Goal: Task Accomplishment & Management: Manage account settings

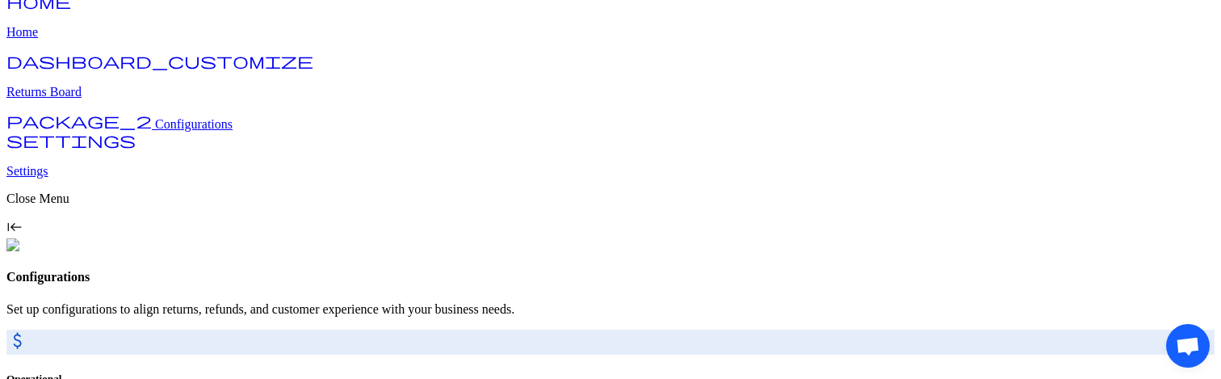
scroll to position [199, 0]
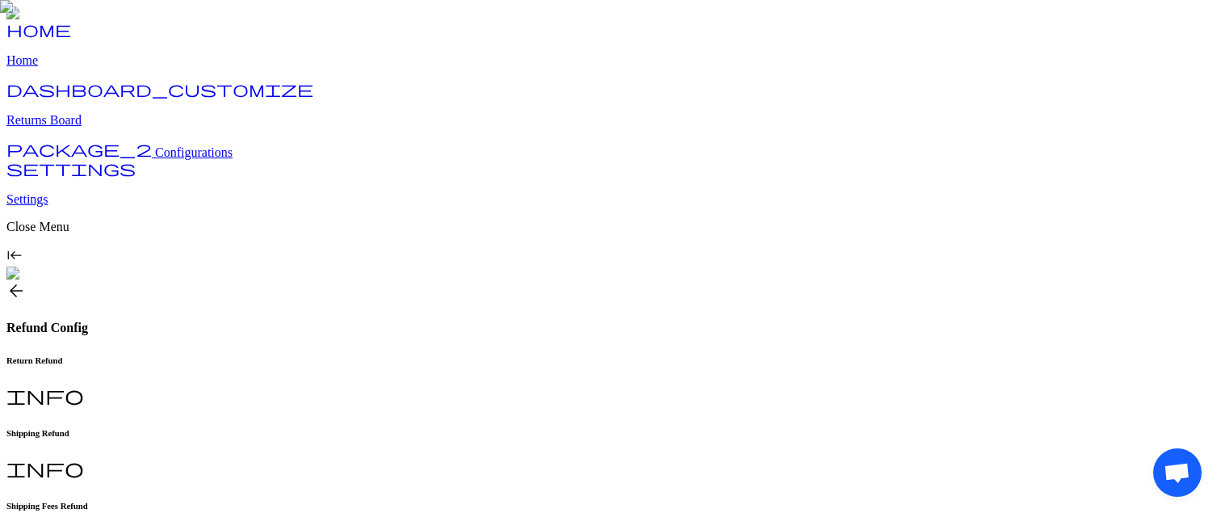
click at [155, 159] on span "Configurations" at bounding box center [194, 152] width 78 height 14
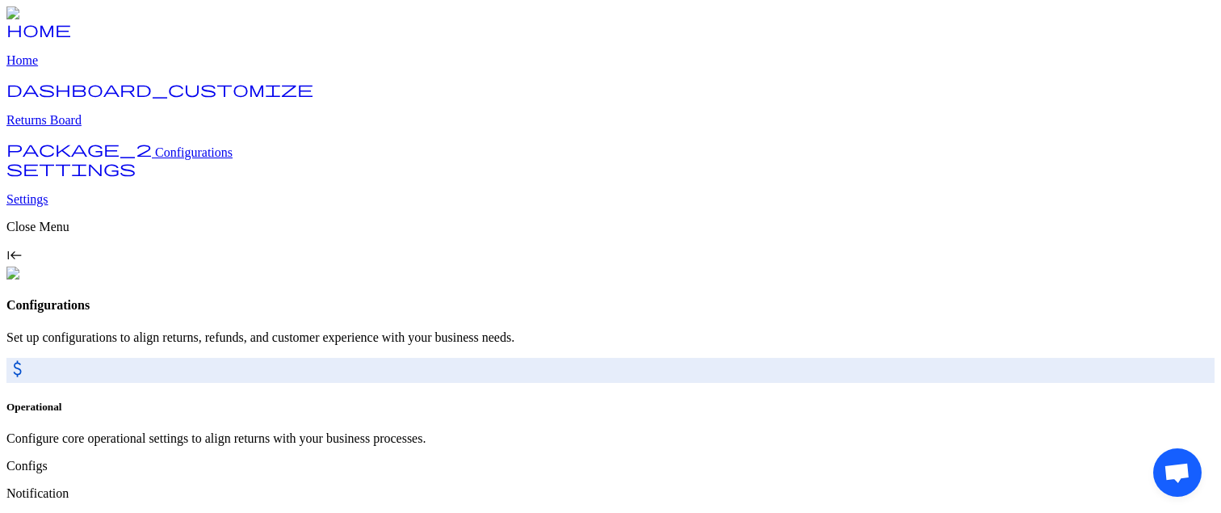
scroll to position [65, 0]
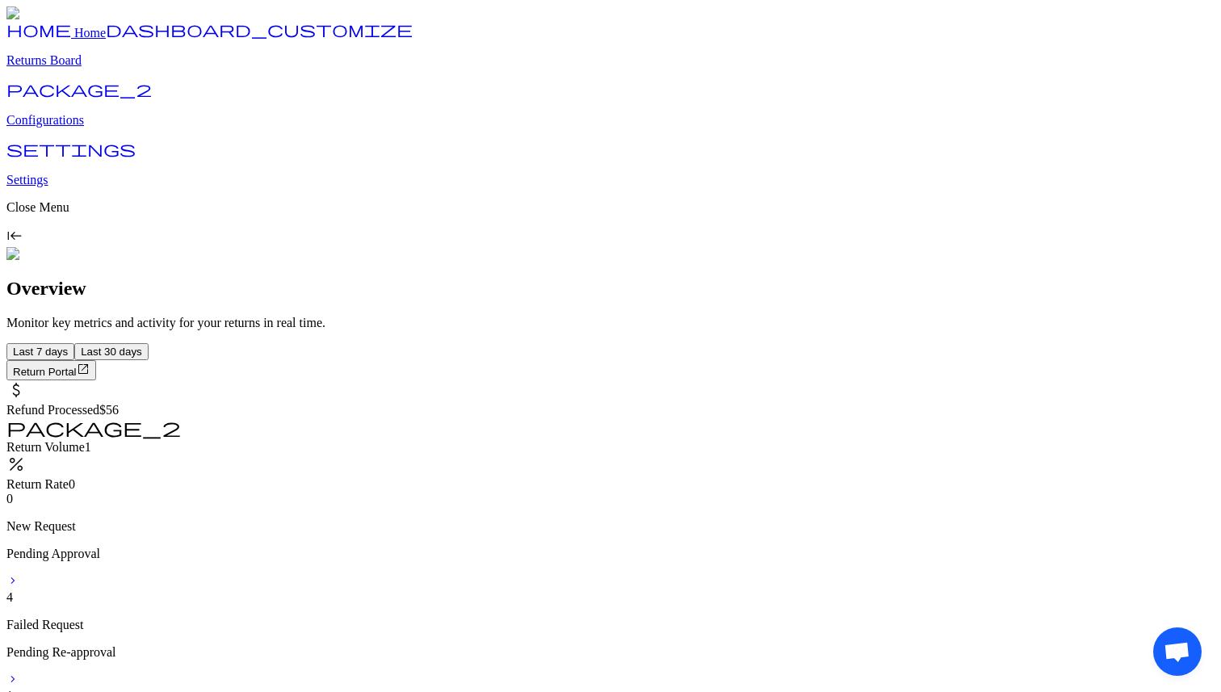
click at [67, 128] on link "package_2 Configurations" at bounding box center [610, 107] width 1208 height 42
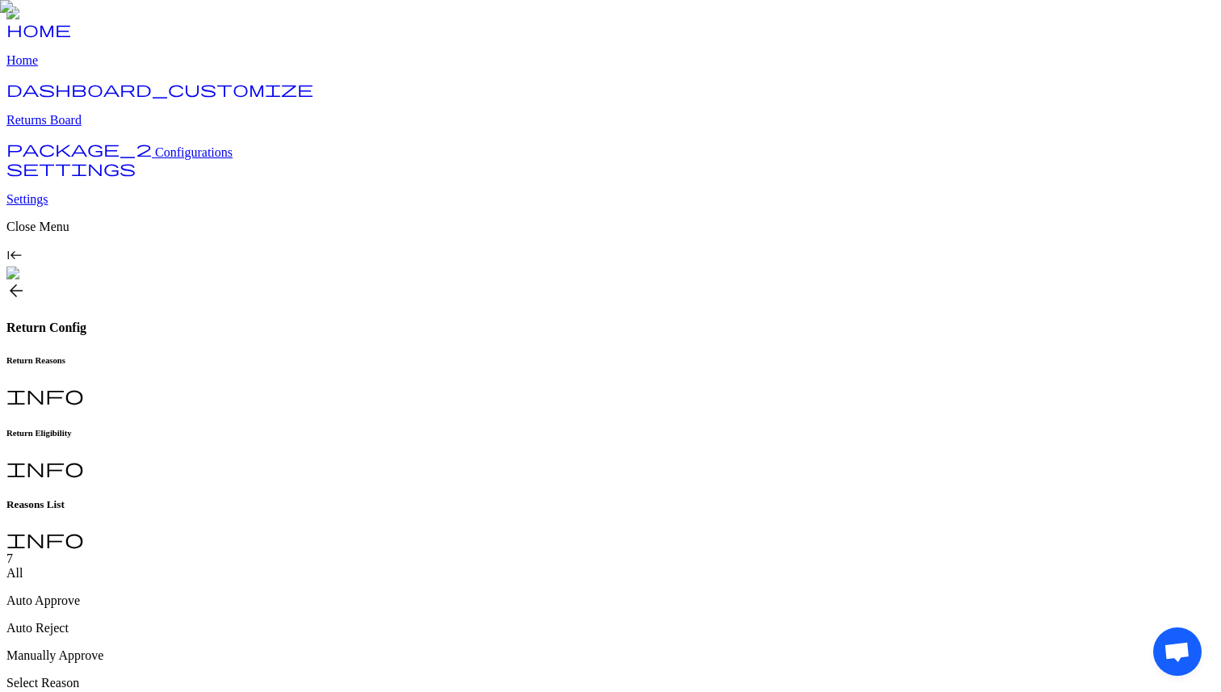
click at [409, 428] on h6 "Return Eligibility" at bounding box center [610, 433] width 1208 height 10
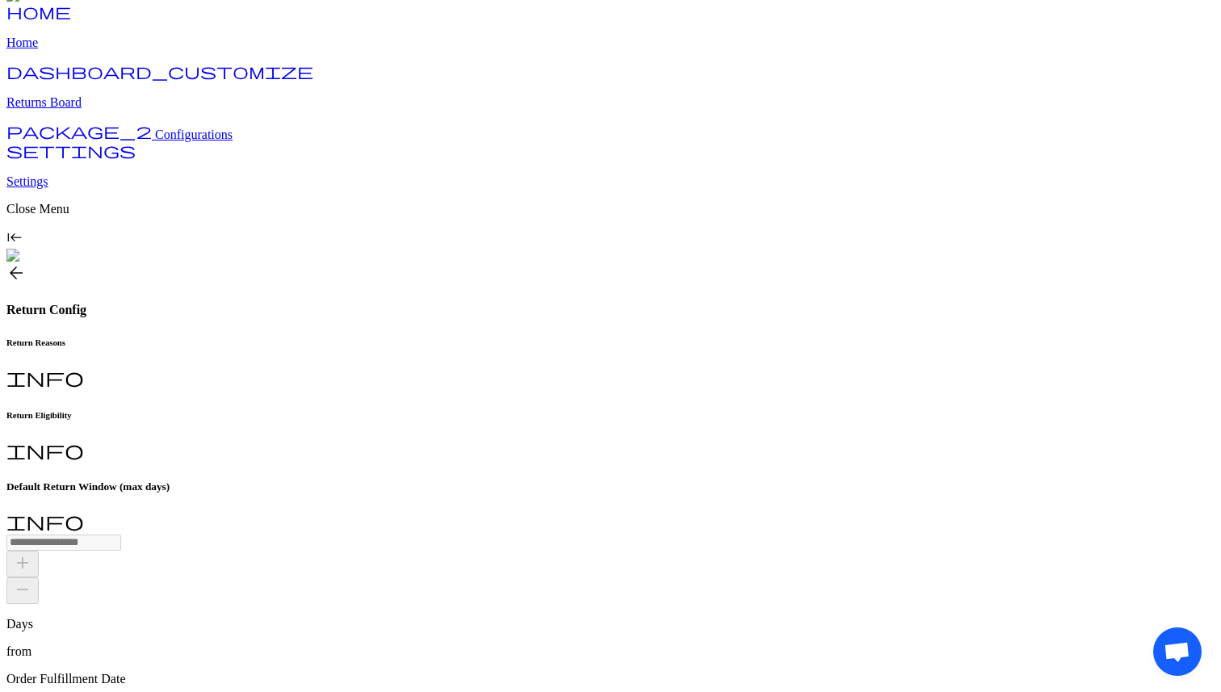
click at [291, 337] on h6 "Return Reasons" at bounding box center [610, 342] width 1208 height 10
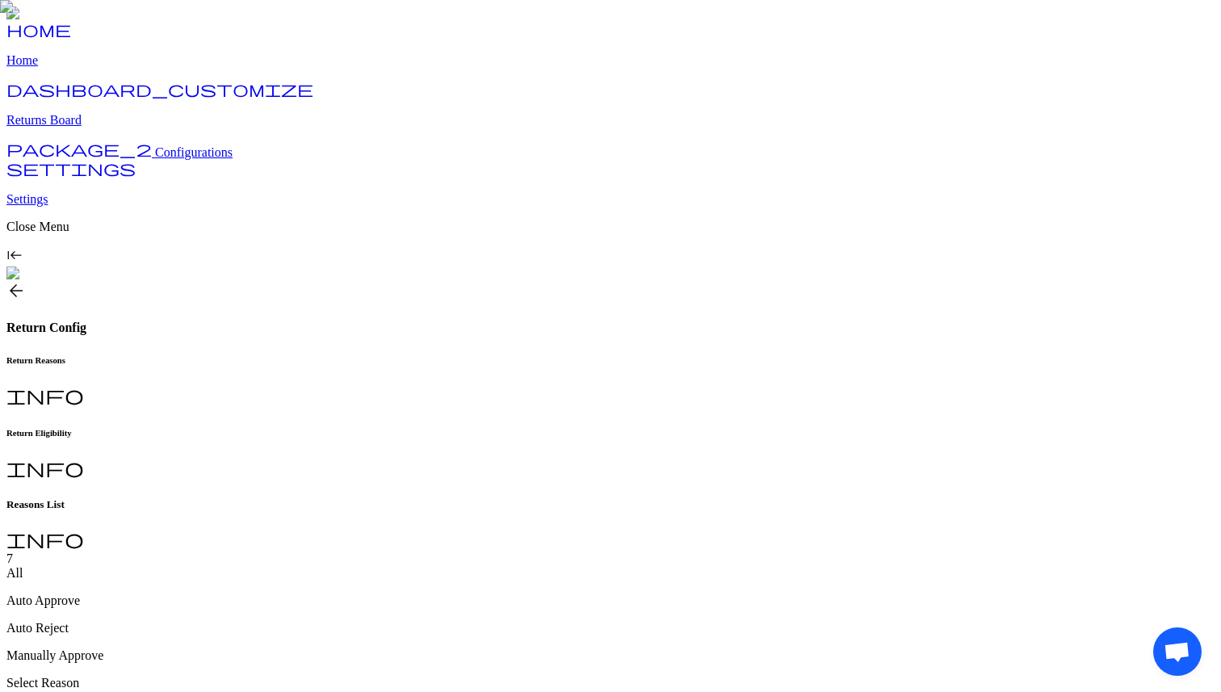
click at [26, 281] on span "arrow_back" at bounding box center [15, 290] width 19 height 19
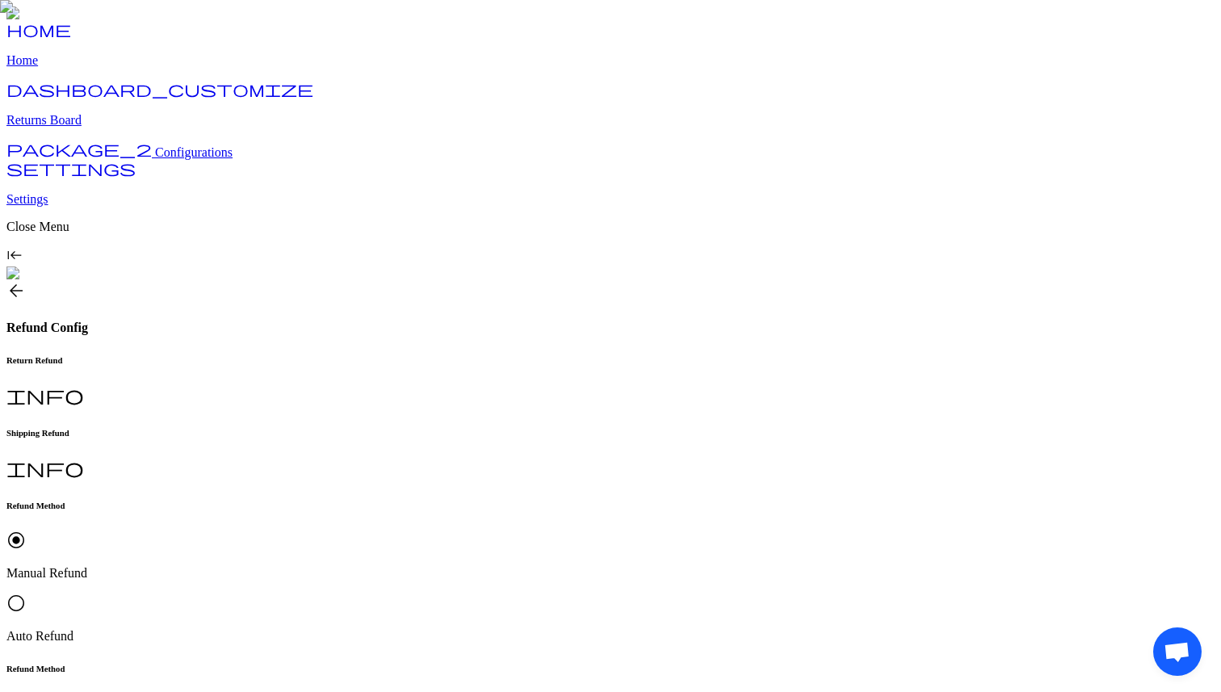
click at [26, 593] on span "radio_button_unchecked" at bounding box center [15, 602] width 19 height 19
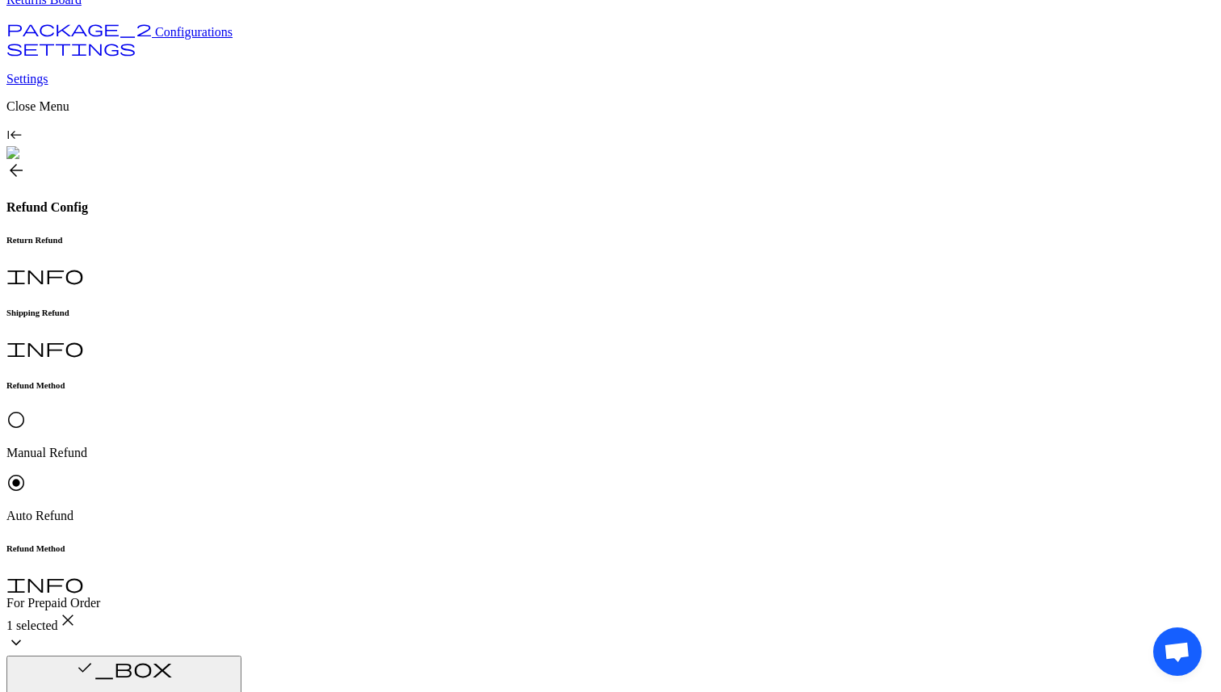
scroll to position [191, 0]
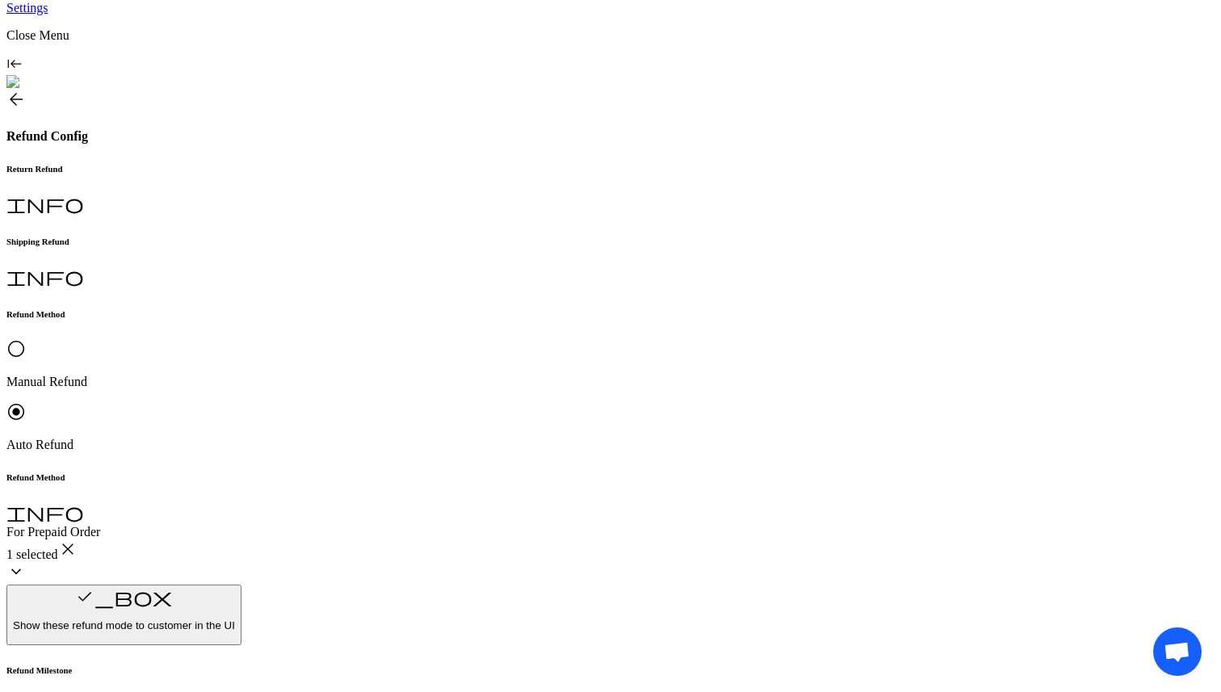
click at [325, 476] on p "Brand Preferred" at bounding box center [357, 472] width 182 height 15
click at [347, 473] on div "Brand Preferred" at bounding box center [357, 472] width 182 height 15
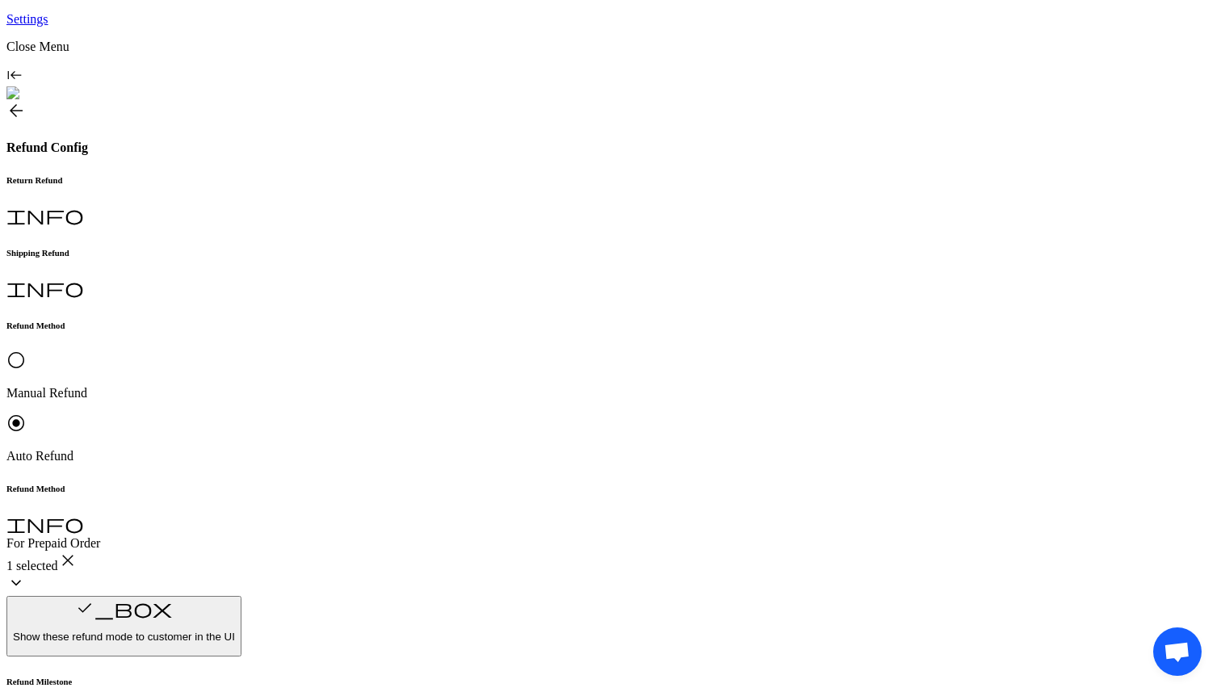
scroll to position [176, 0]
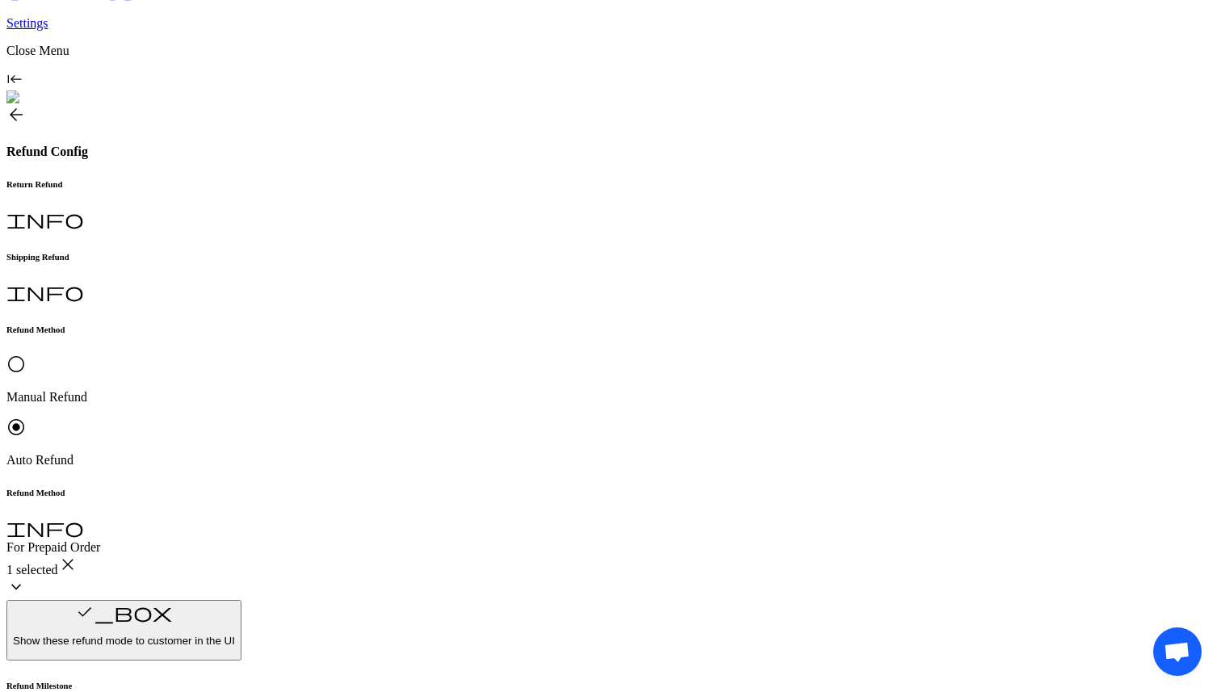
drag, startPoint x: 426, startPoint y: 362, endPoint x: 266, endPoint y: 355, distance: 160.0
copy h6 "Auto Trigger Refund Mode"
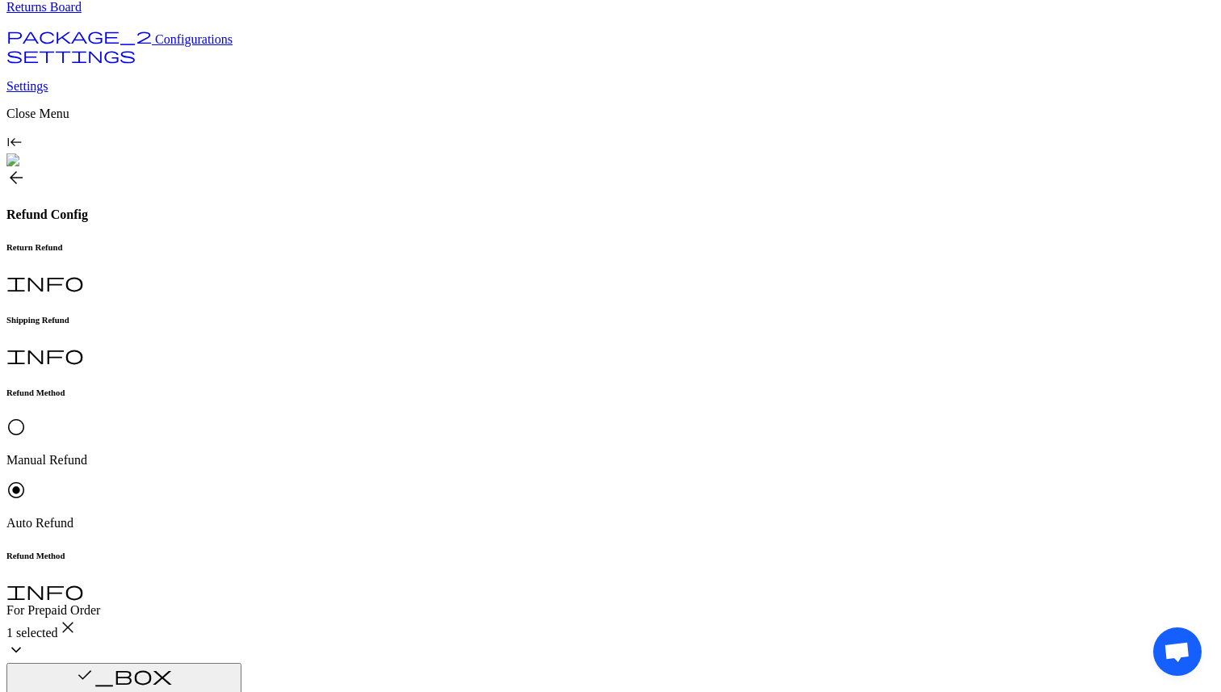
scroll to position [116, 0]
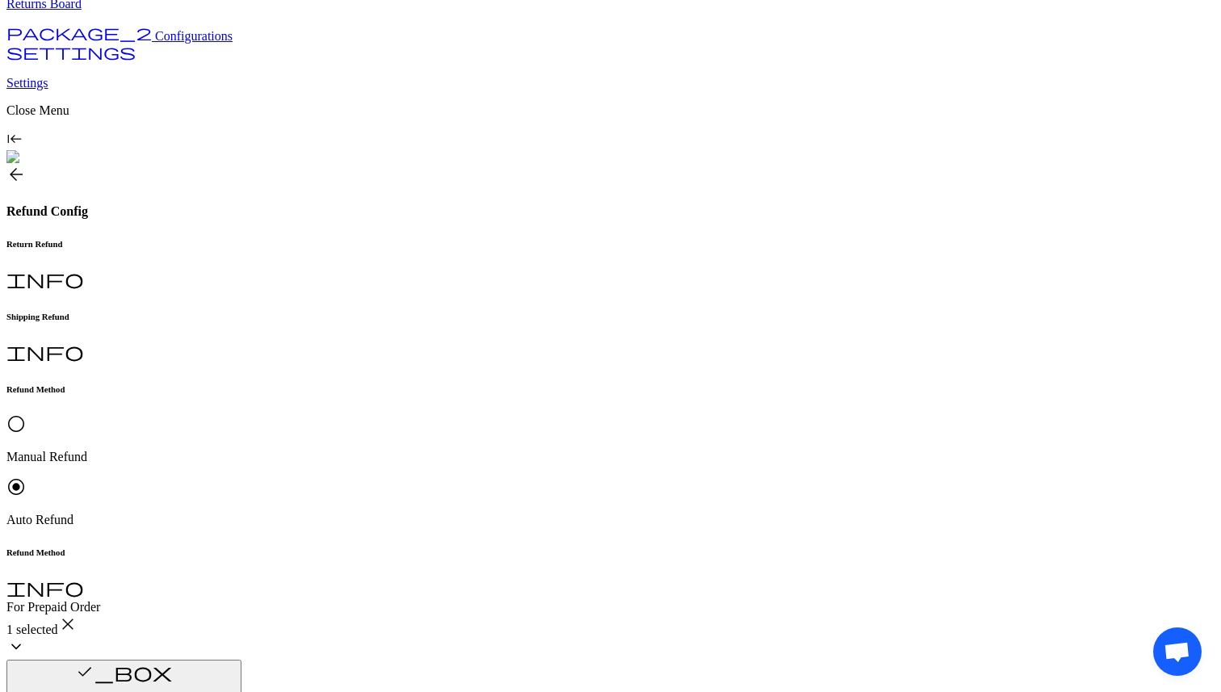
copy h6 "Auto Trigger Refund Mode"
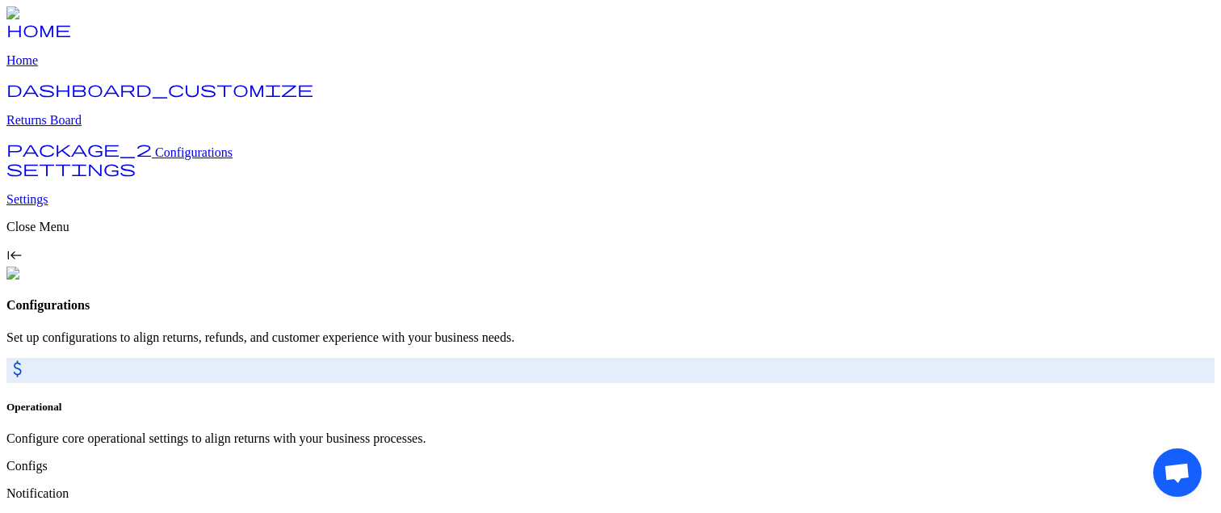
scroll to position [65, 0]
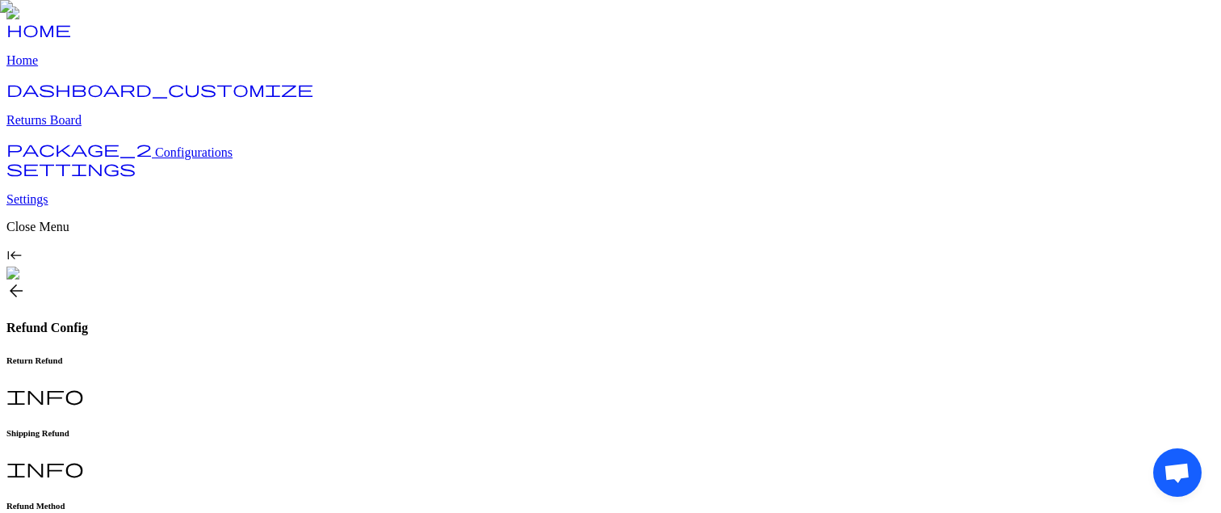
scroll to position [112, 0]
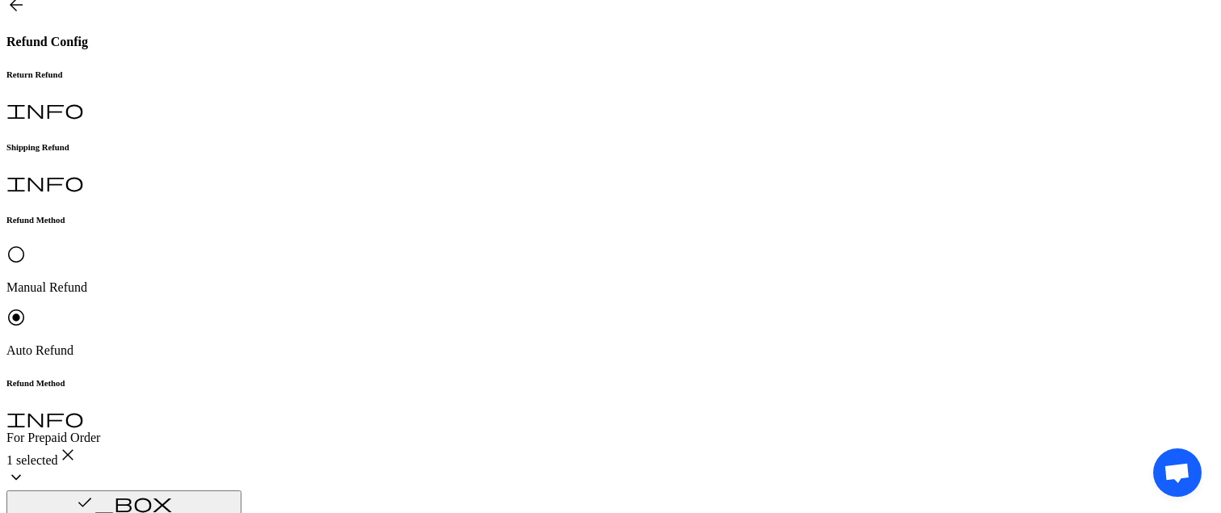
scroll to position [371, 0]
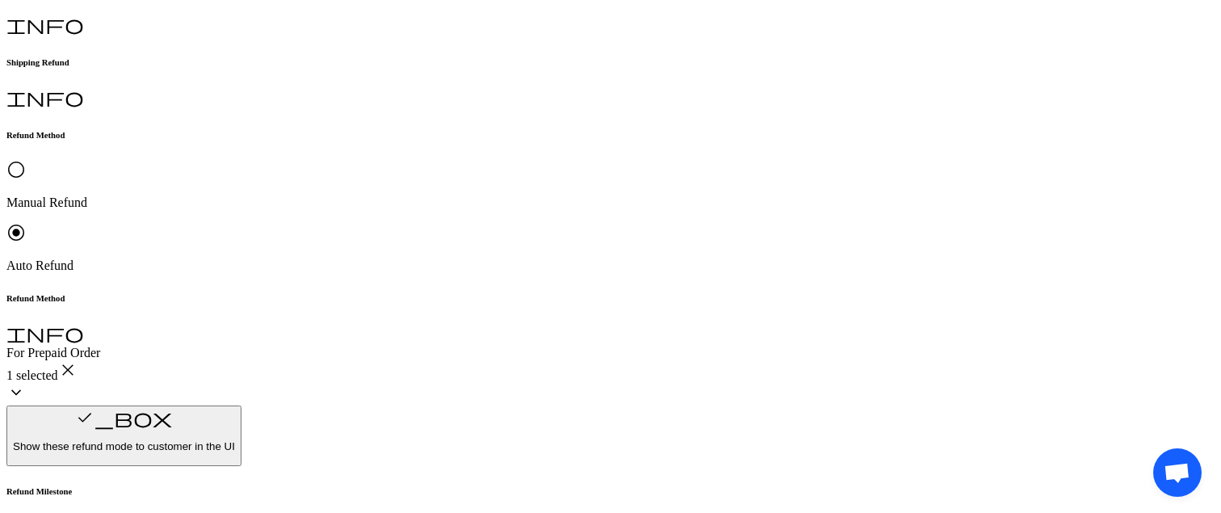
click at [304, 295] on p "Brand Preferred" at bounding box center [357, 293] width 182 height 15
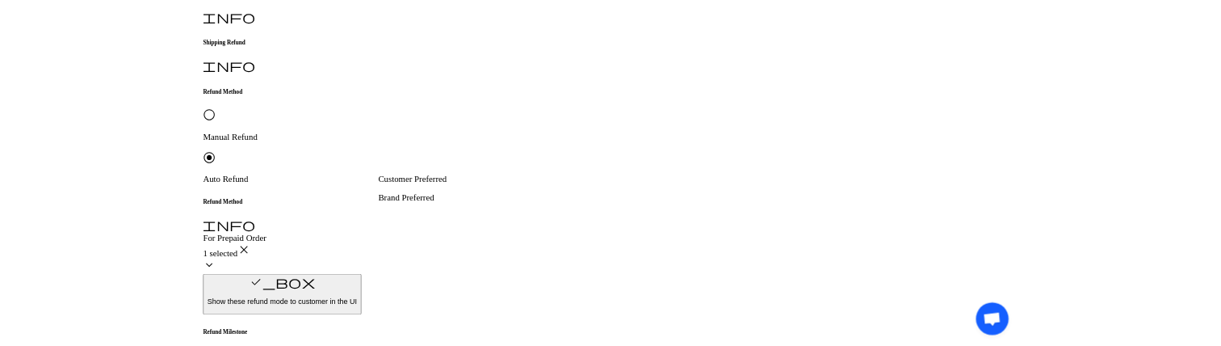
scroll to position [370, 0]
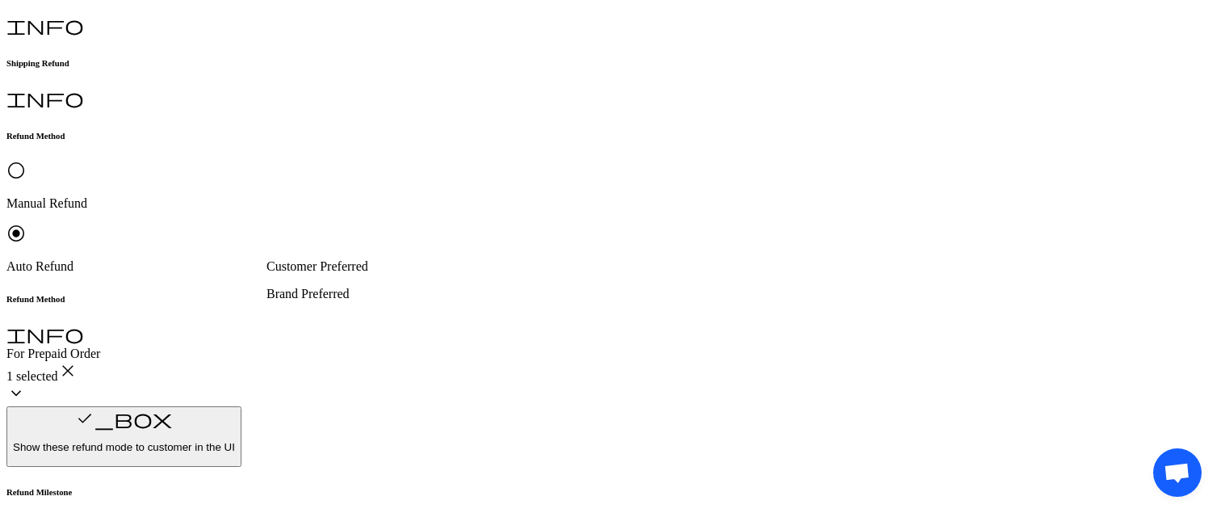
click at [389, 299] on p "Brand Preferred" at bounding box center [357, 294] width 182 height 15
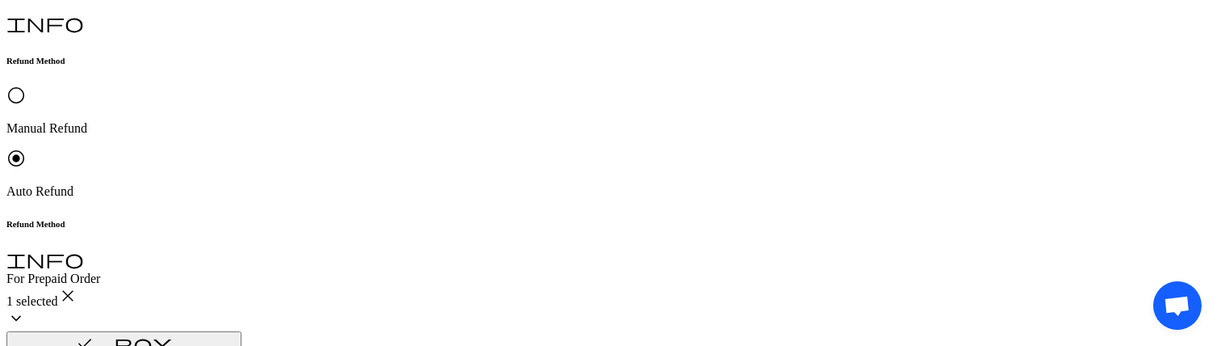
scroll to position [450, 0]
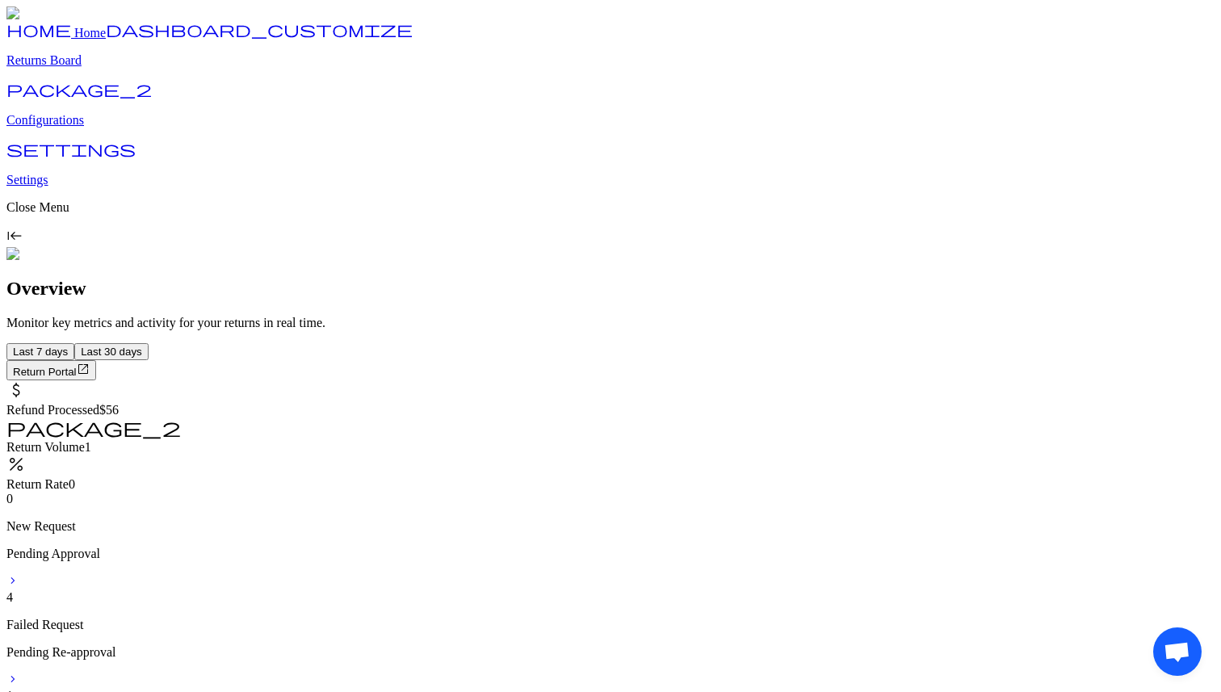
click at [86, 128] on p "Configurations" at bounding box center [610, 120] width 1208 height 15
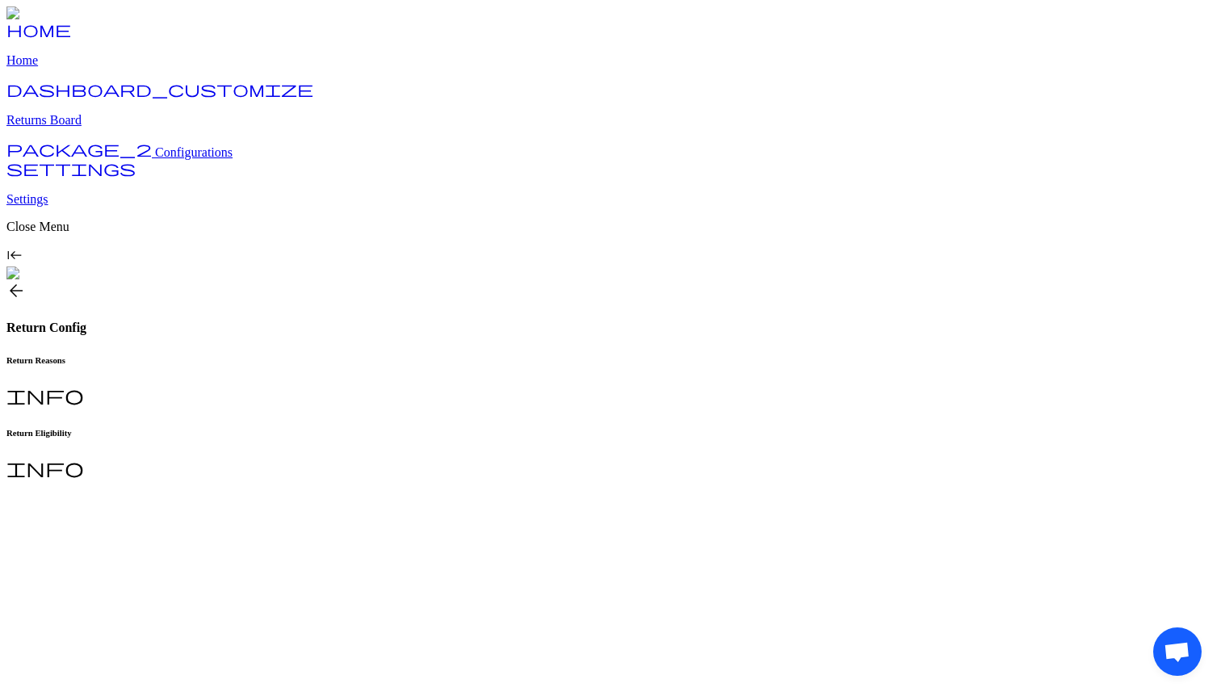
click at [155, 159] on span "Configurations" at bounding box center [194, 152] width 78 height 14
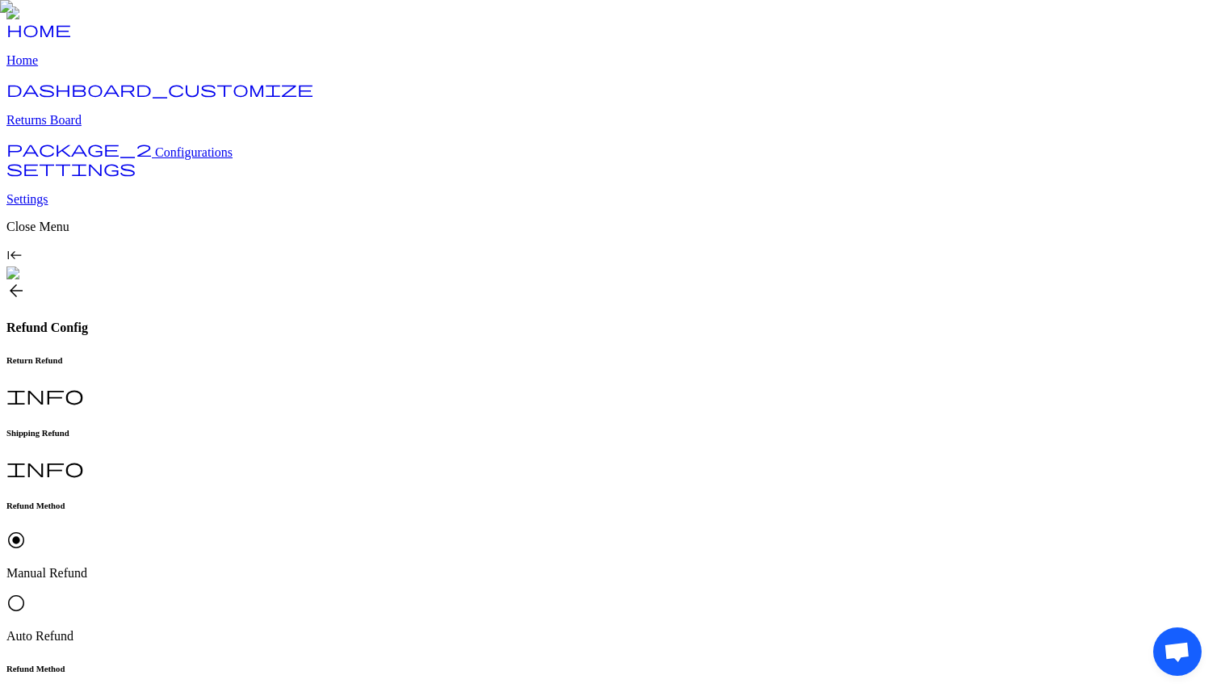
click at [437, 629] on p "Auto Refund" at bounding box center [610, 636] width 1208 height 15
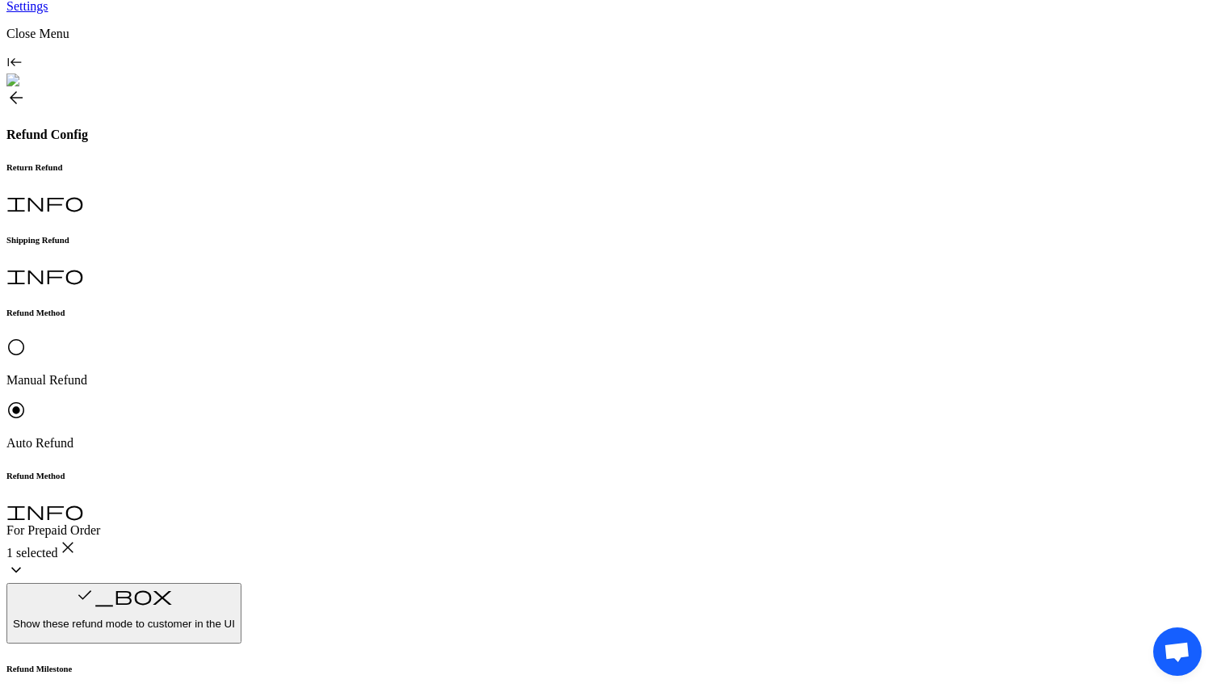
click at [534, 480] on p "Brand Preferred" at bounding box center [552, 472] width 182 height 15
click at [551, 479] on p "Brand Preferred" at bounding box center [552, 472] width 182 height 15
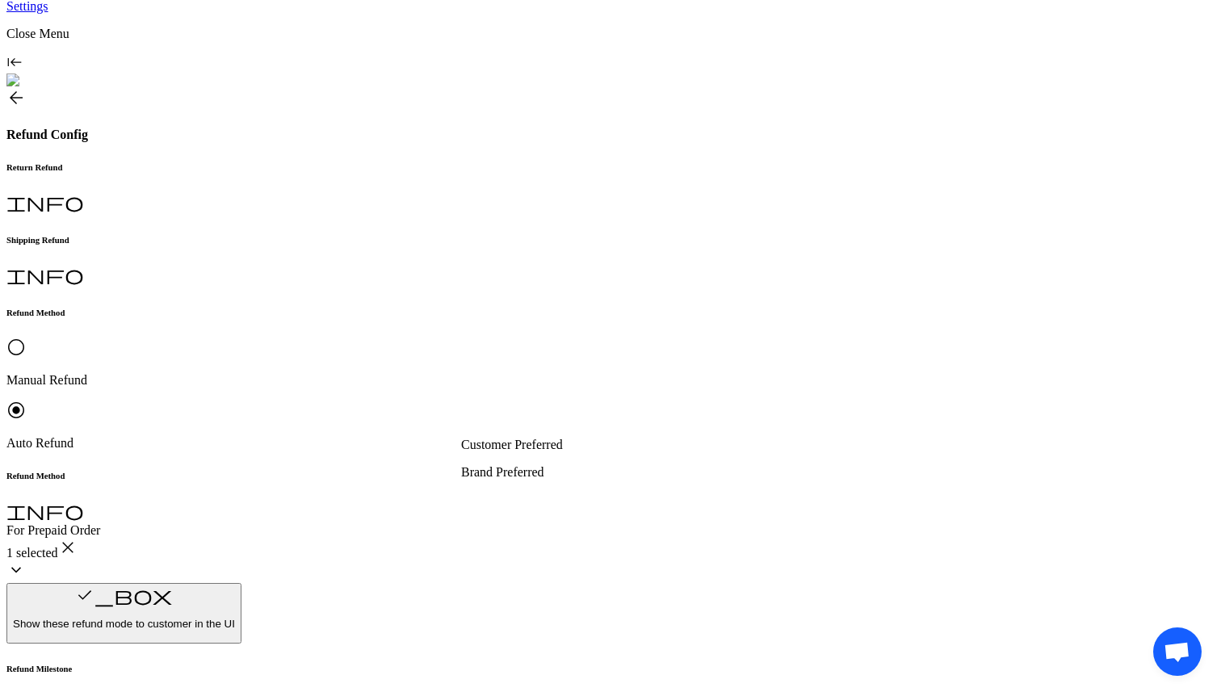
click at [549, 442] on p "Customer Preferred" at bounding box center [552, 445] width 182 height 15
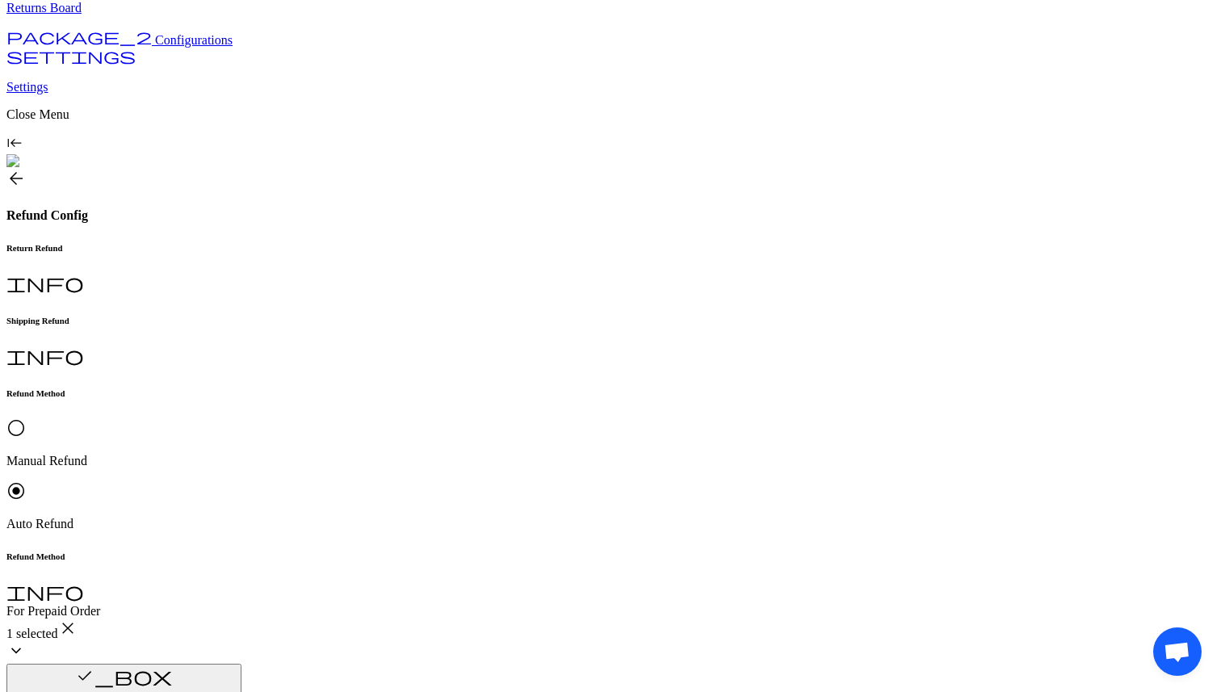
scroll to position [111, 0]
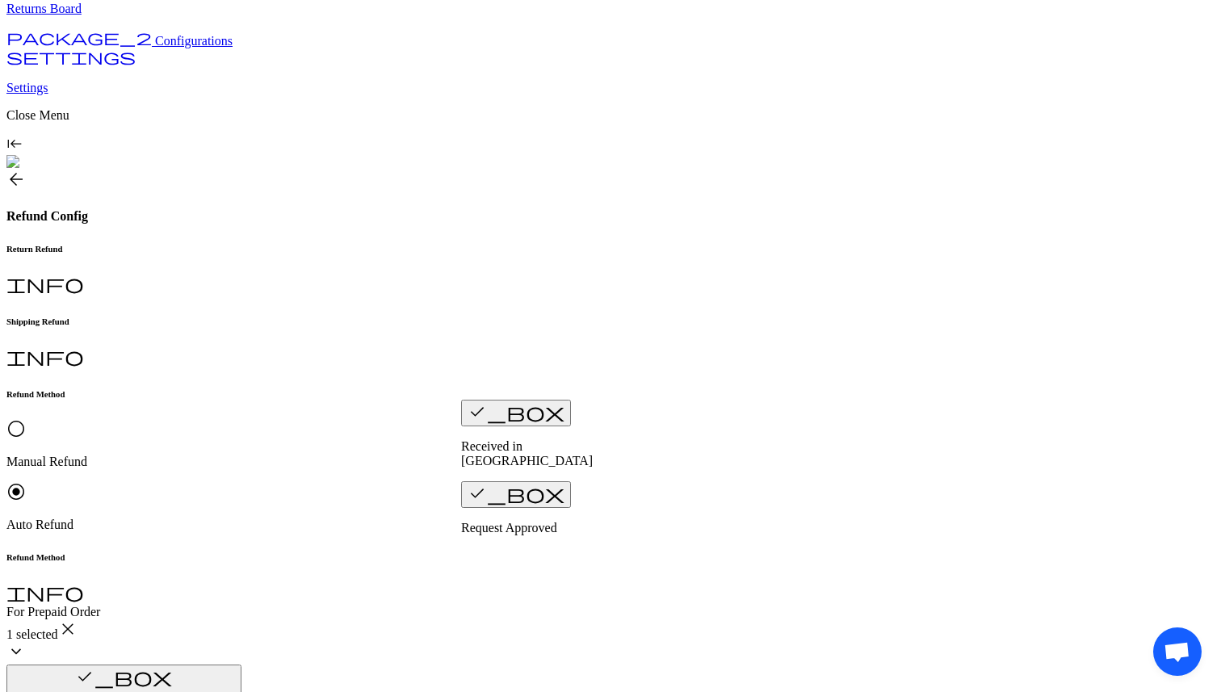
click at [723, 664] on div "check_box Show these refund mode to customer in the UI" at bounding box center [610, 694] width 1208 height 61
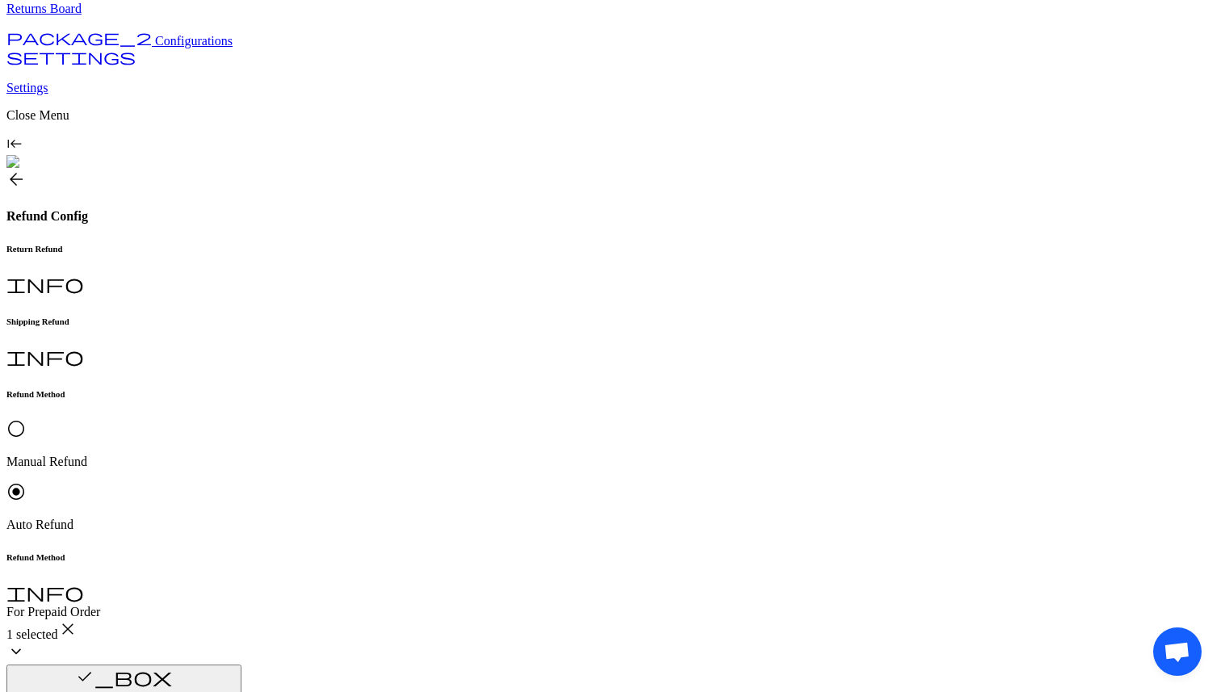
scroll to position [120, 0]
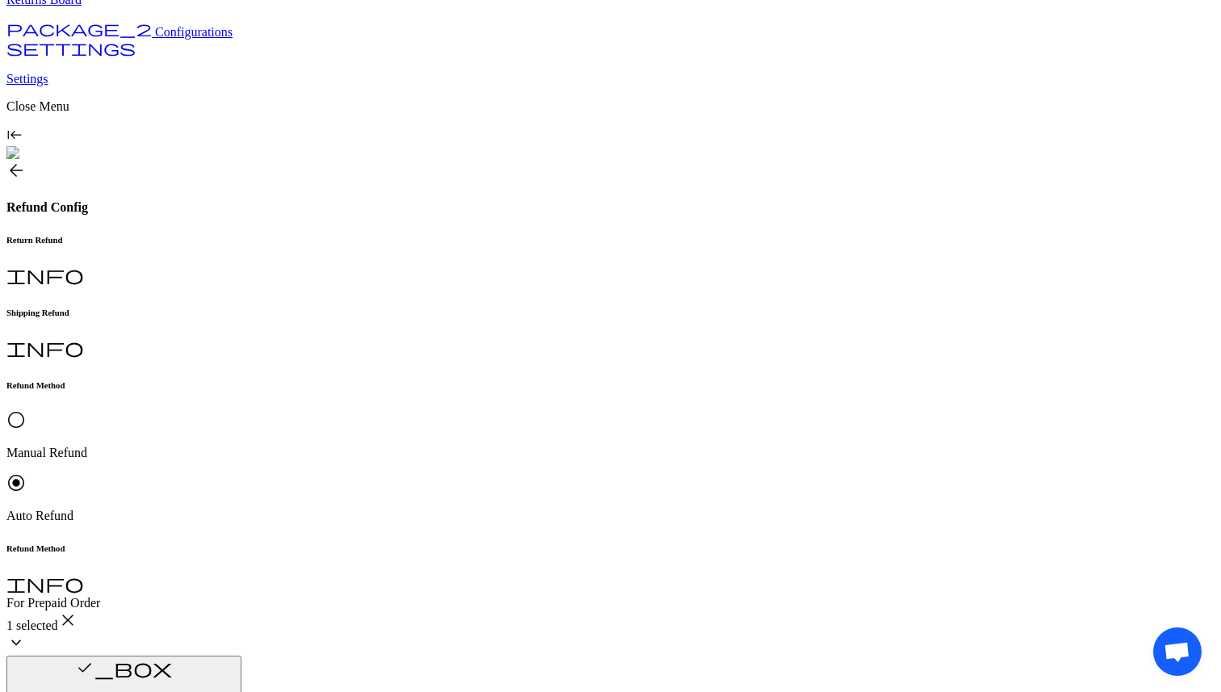
click at [526, 525] on p "Customer Preferred" at bounding box center [552, 517] width 182 height 15
click at [526, 552] on p "Brand Preferred" at bounding box center [552, 545] width 182 height 15
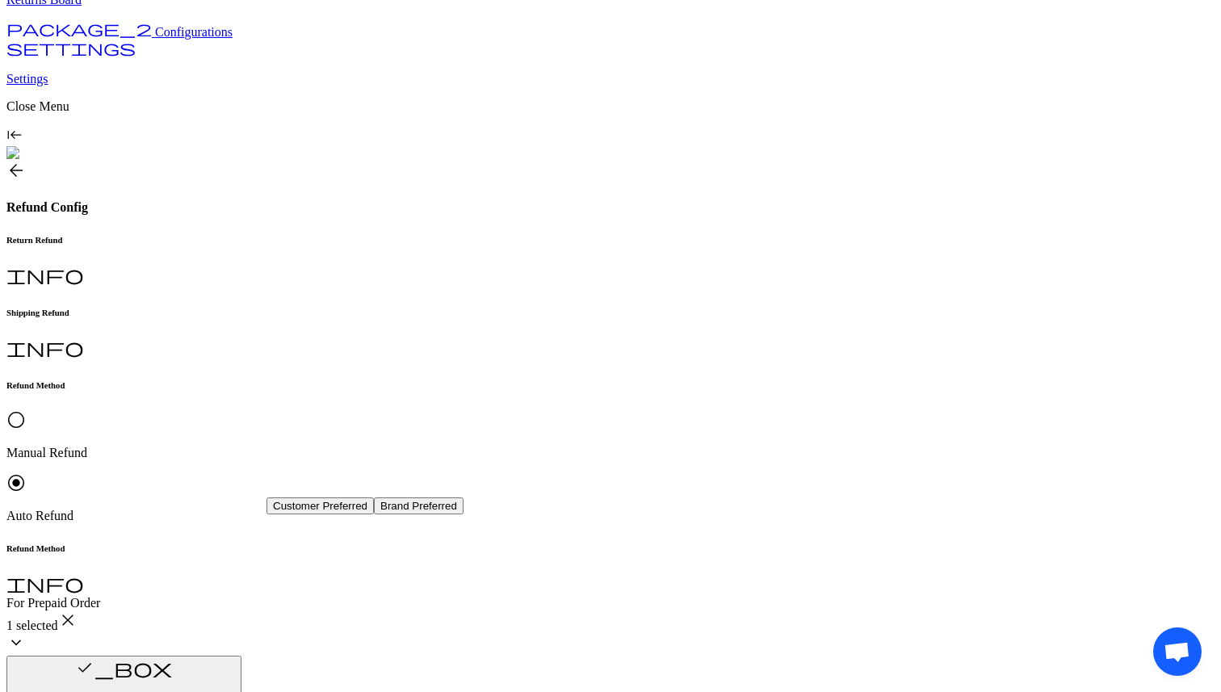
click at [322, 514] on button "Customer Preferred" at bounding box center [319, 505] width 107 height 17
click at [374, 514] on button "Brand Preferred" at bounding box center [419, 505] width 90 height 17
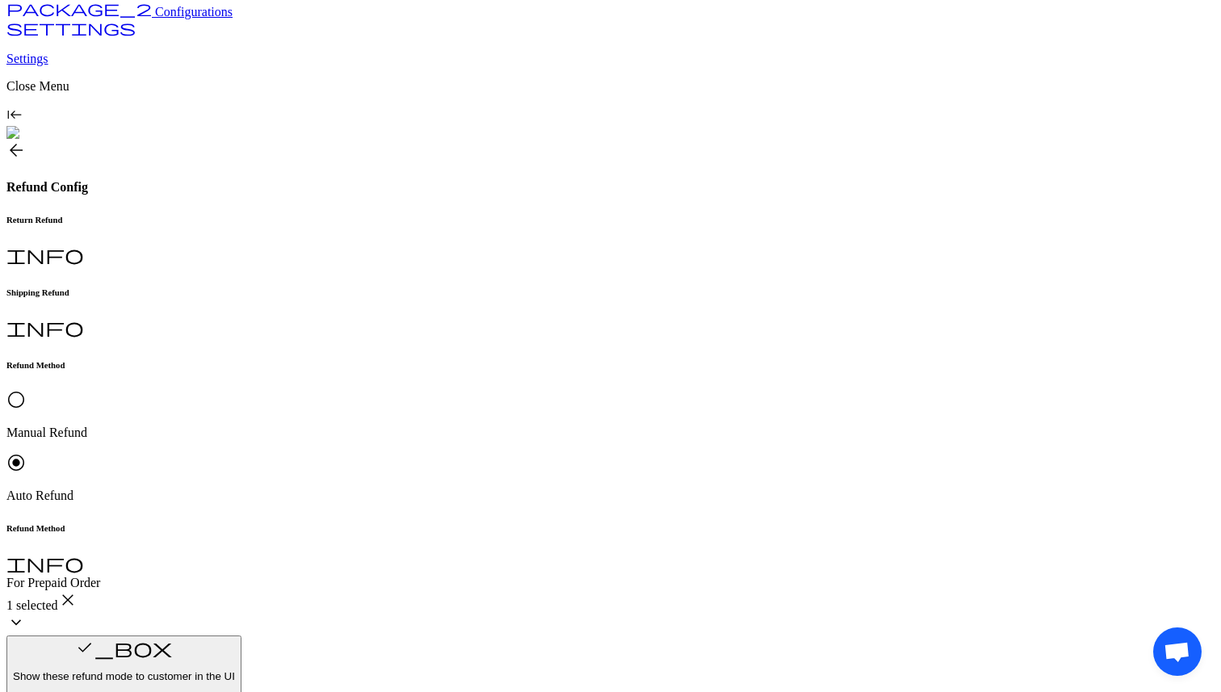
scroll to position [145, 0]
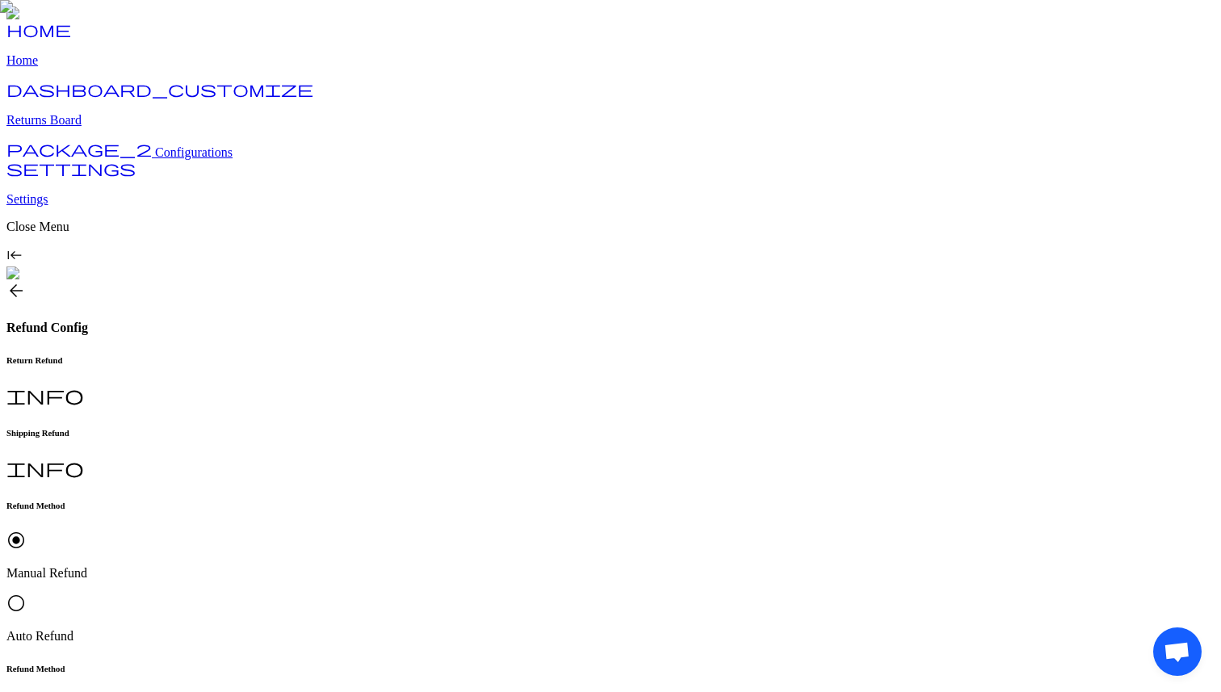
click at [430, 629] on p "Auto Refund" at bounding box center [610, 636] width 1208 height 15
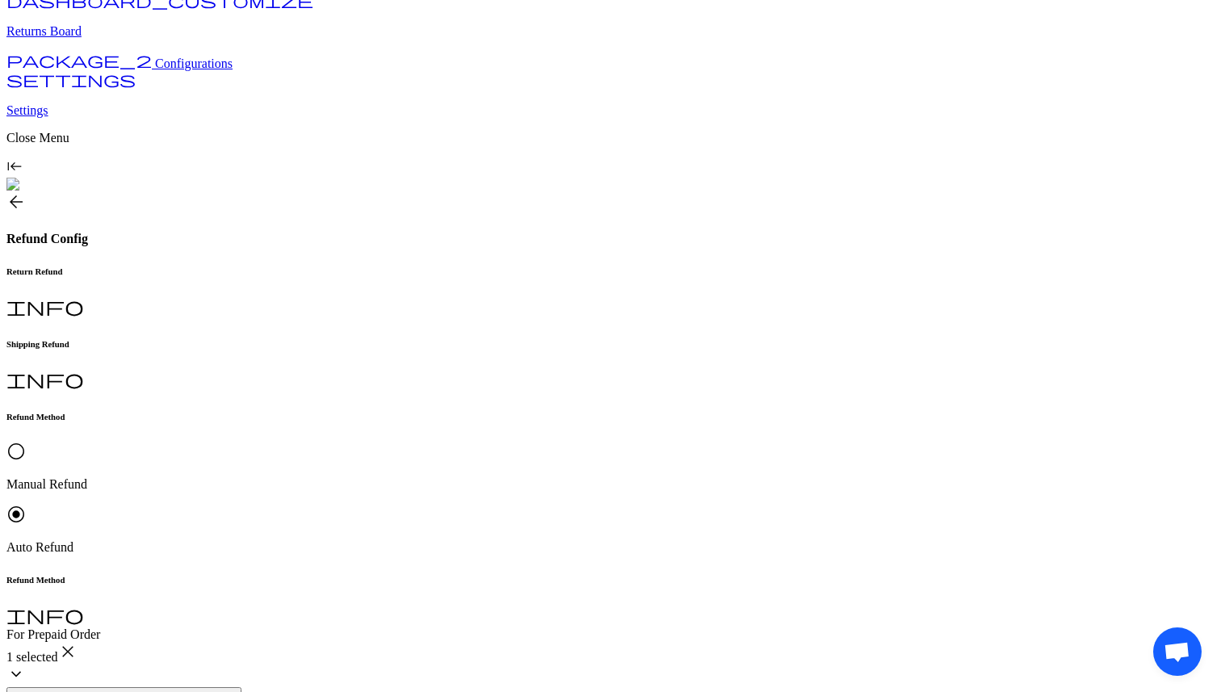
scroll to position [97, 0]
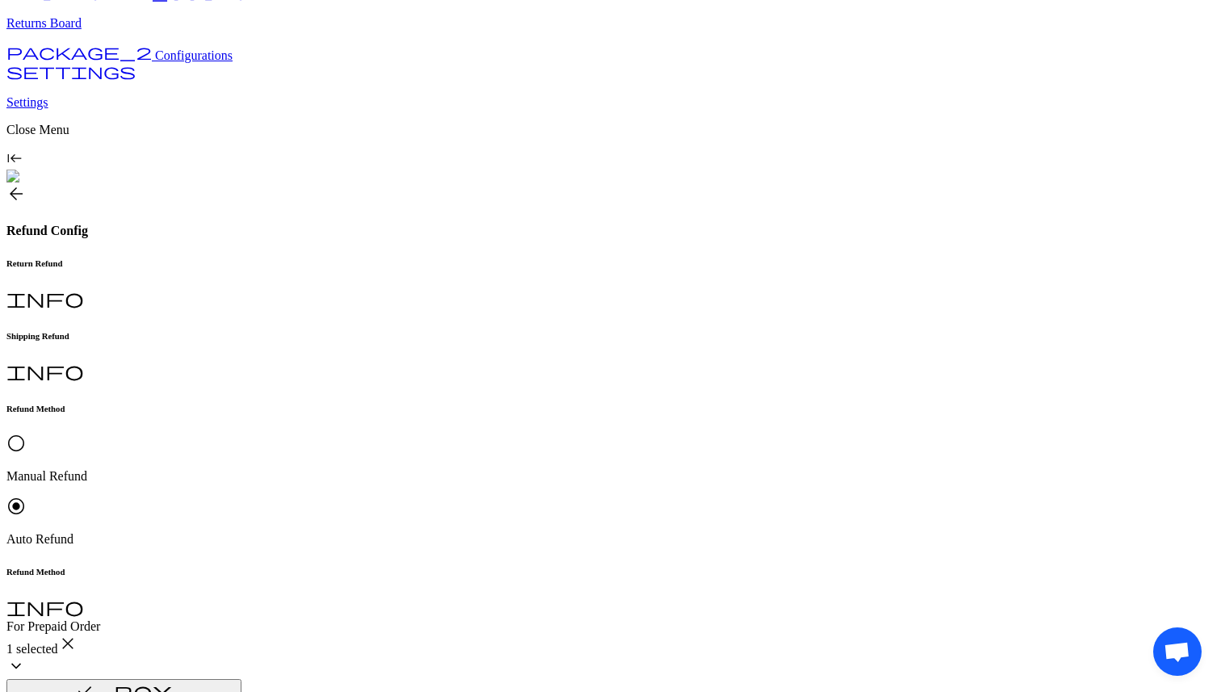
click at [374, 538] on button "Brand Preferred" at bounding box center [419, 529] width 90 height 17
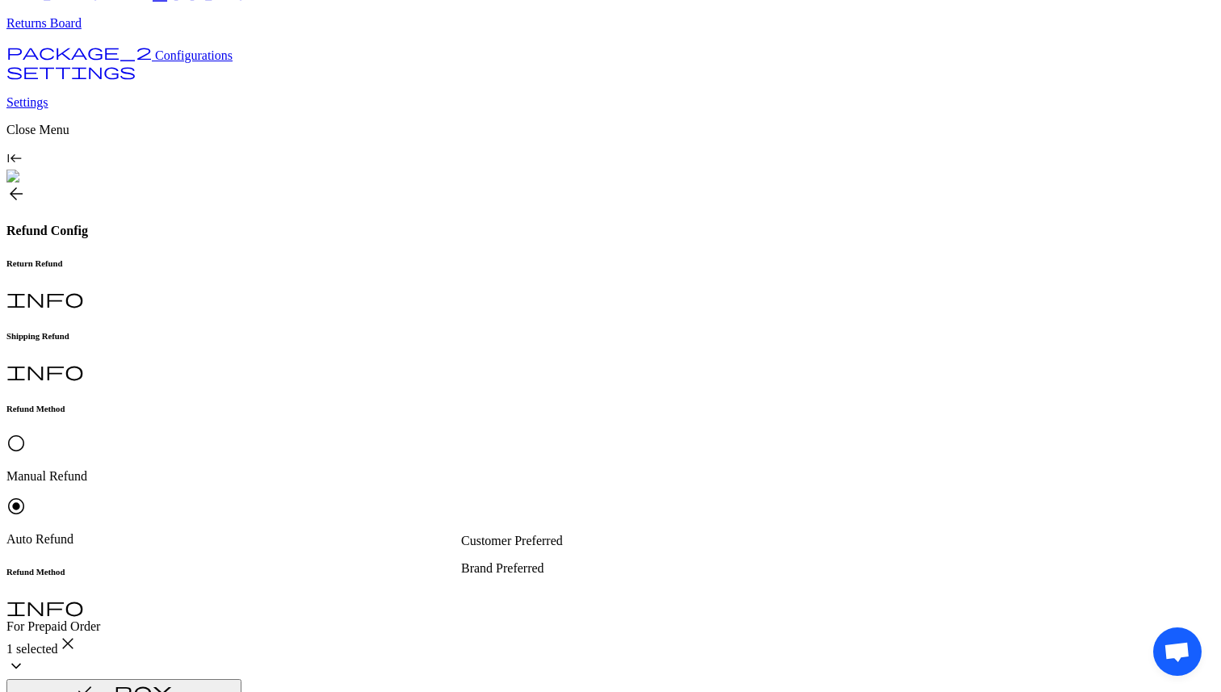
click at [511, 574] on p "Brand Preferred" at bounding box center [552, 568] width 182 height 15
click at [538, 539] on p "Customer Preferred" at bounding box center [552, 541] width 182 height 15
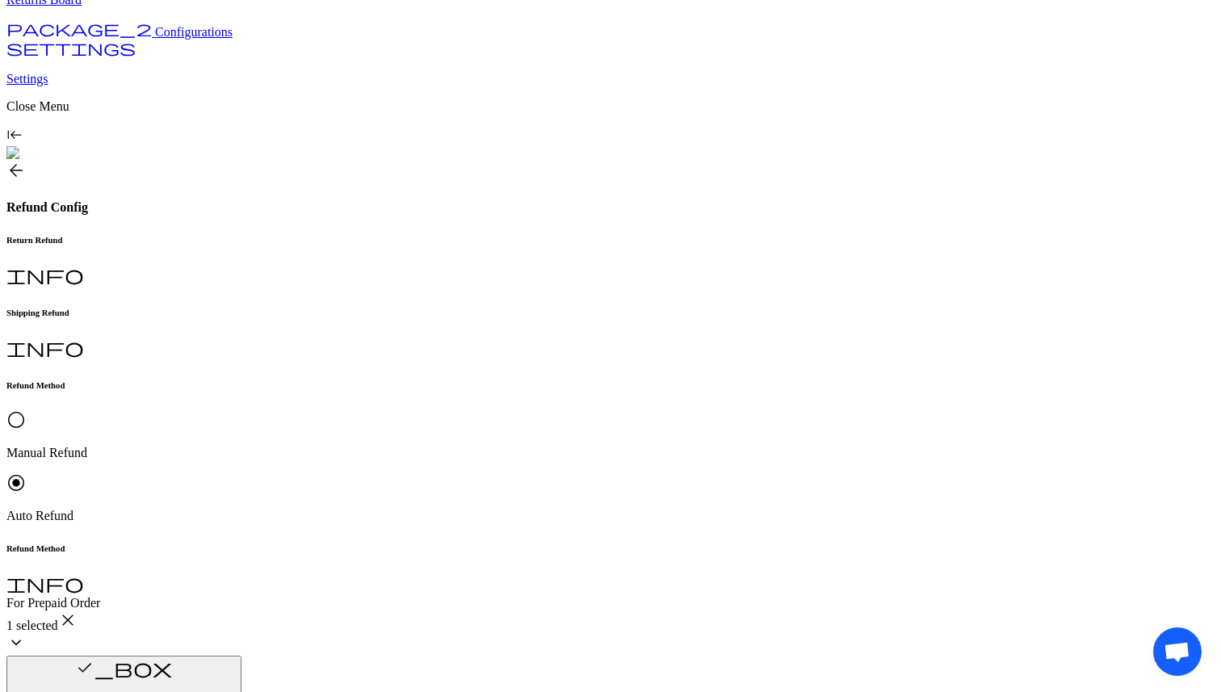
click at [511, 521] on p "Customer Preferred" at bounding box center [552, 517] width 182 height 15
click at [528, 551] on p "Brand Preferred" at bounding box center [552, 545] width 182 height 15
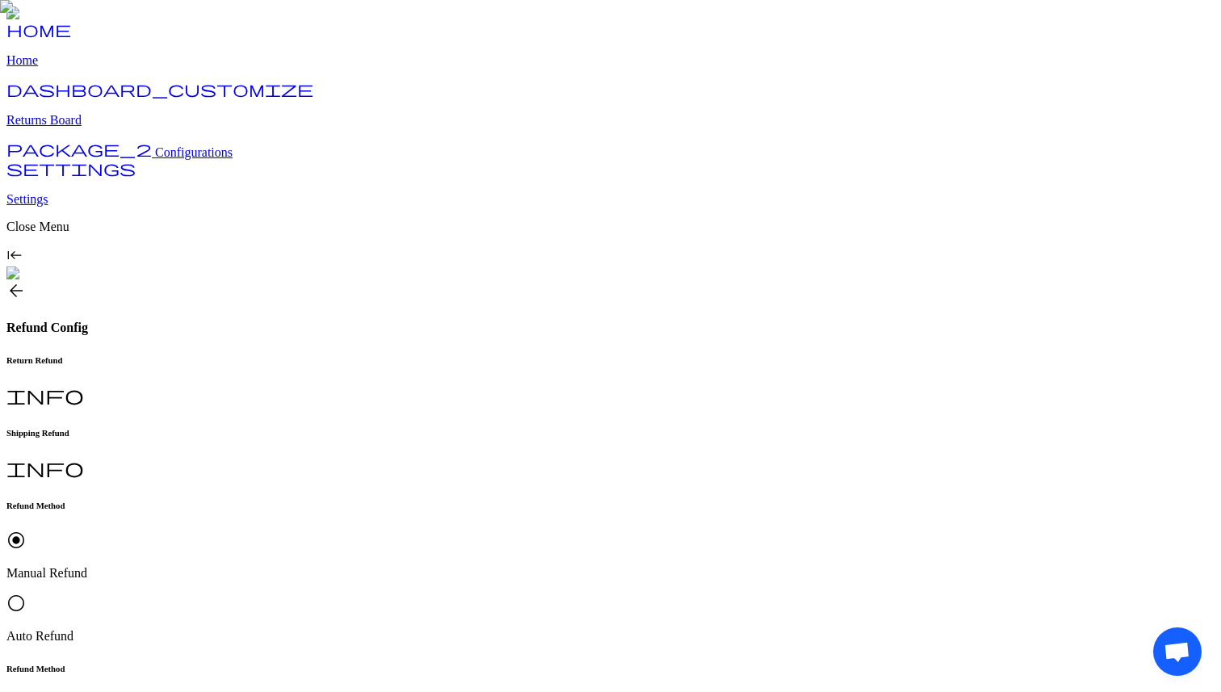
click at [26, 593] on span "radio_button_unchecked" at bounding box center [15, 602] width 19 height 19
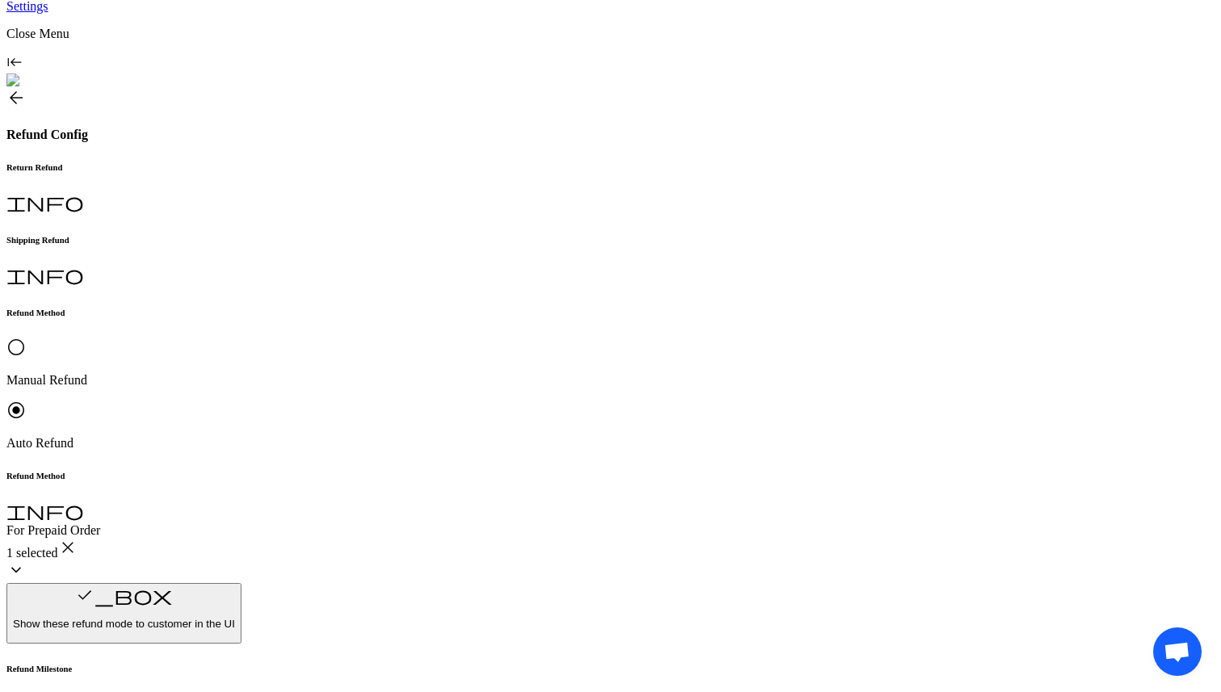
scroll to position [192, 0]
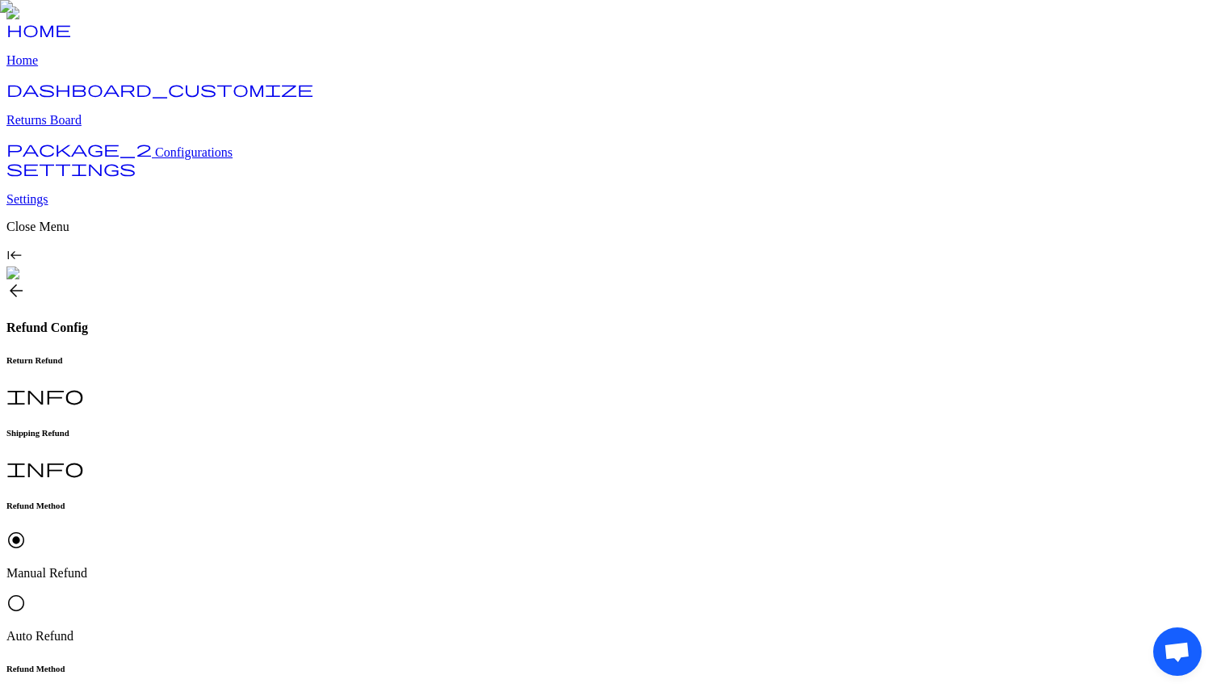
click at [432, 629] on p "Auto Refund" at bounding box center [610, 636] width 1208 height 15
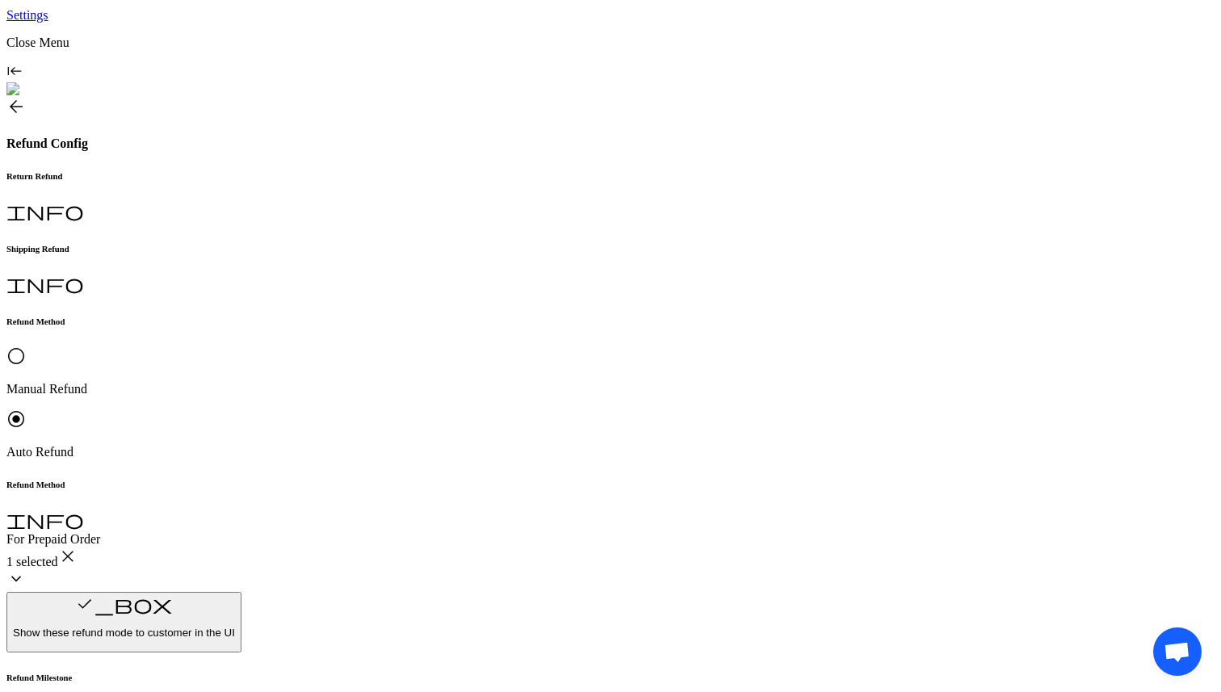
scroll to position [189, 0]
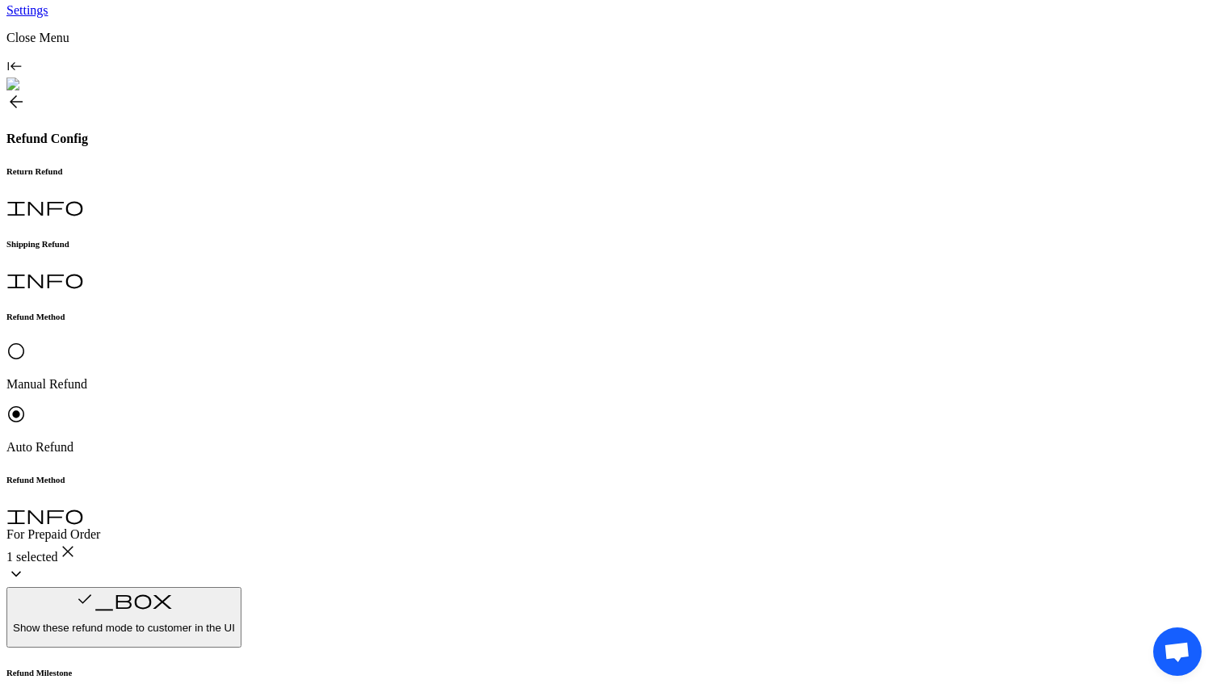
click at [374, 446] on button "Brand Preferred" at bounding box center [419, 437] width 90 height 17
click at [329, 446] on button "Customer Preferred" at bounding box center [319, 437] width 107 height 17
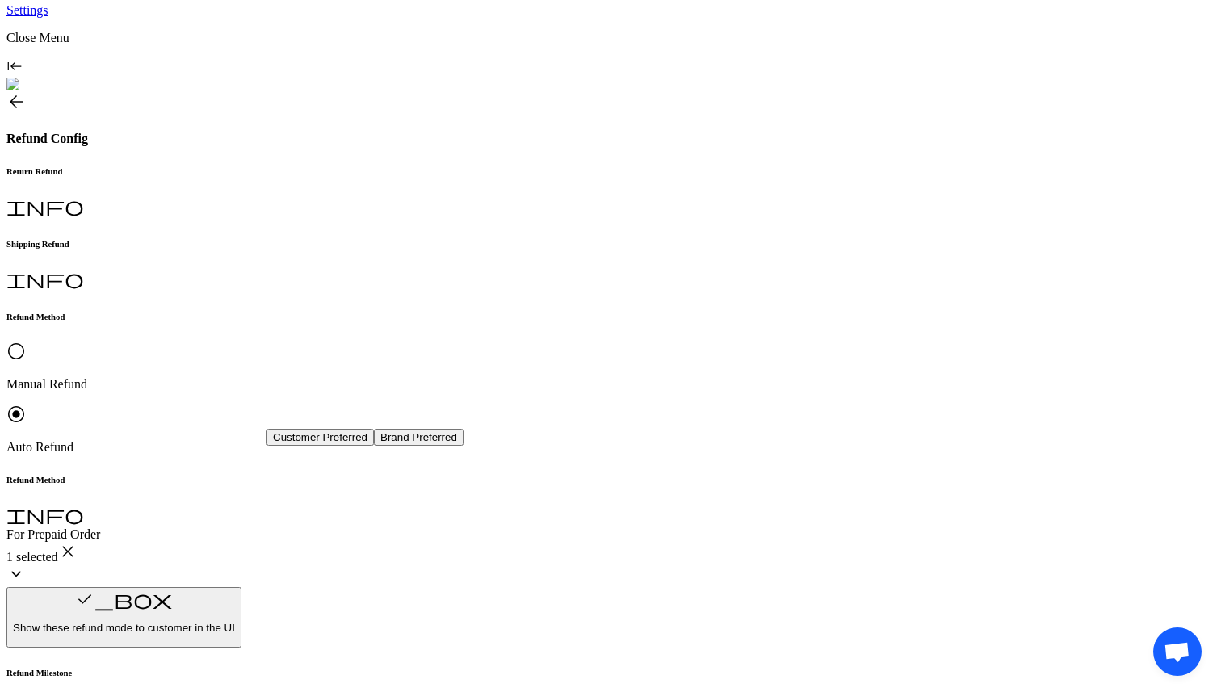
click at [374, 446] on button "Brand Preferred" at bounding box center [419, 437] width 90 height 17
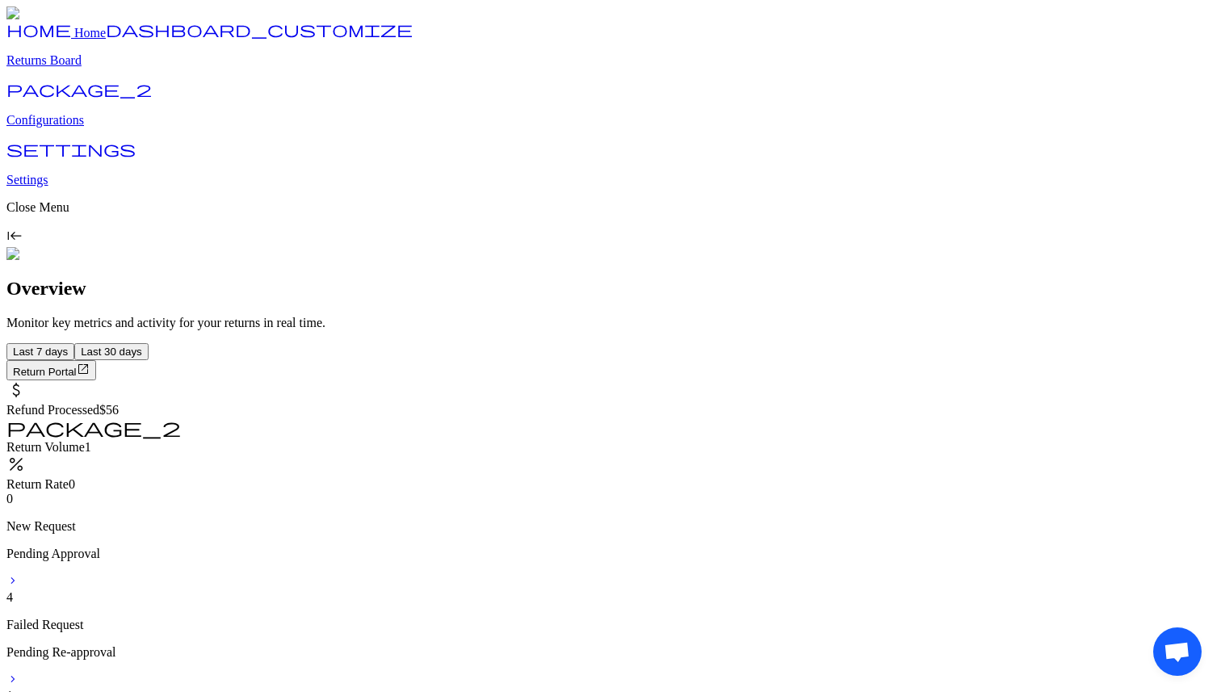
click at [78, 128] on p "Configurations" at bounding box center [610, 120] width 1208 height 15
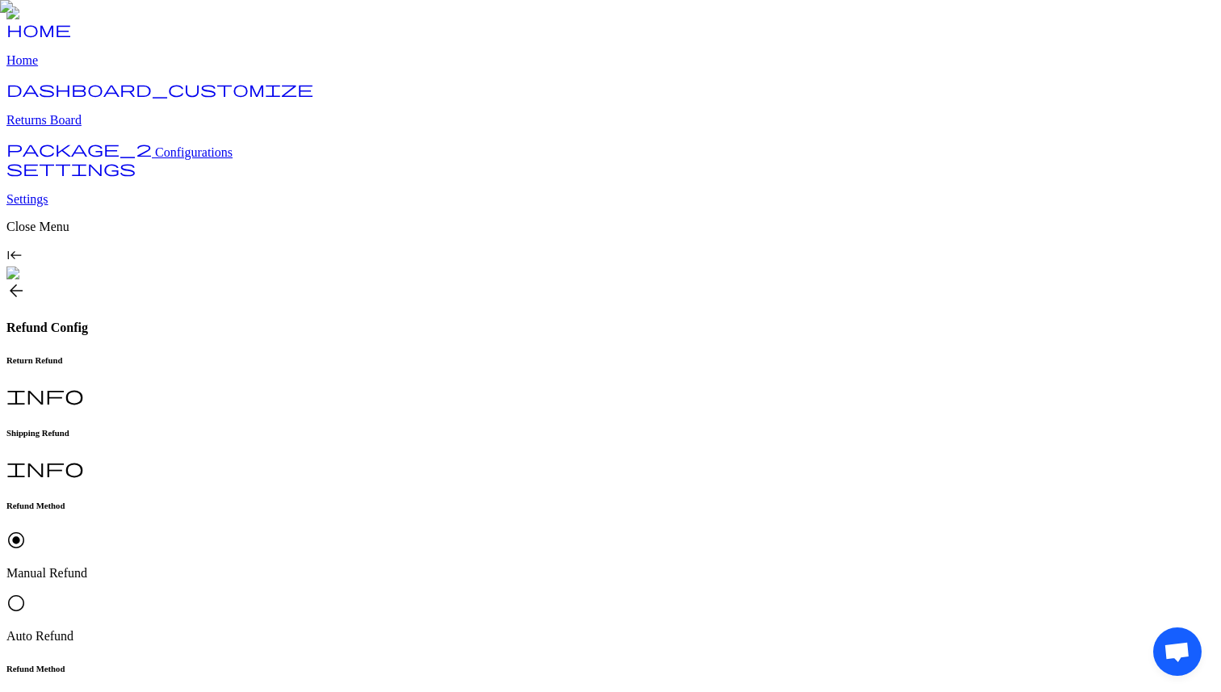
click at [413, 629] on p "Auto Refund" at bounding box center [610, 636] width 1208 height 15
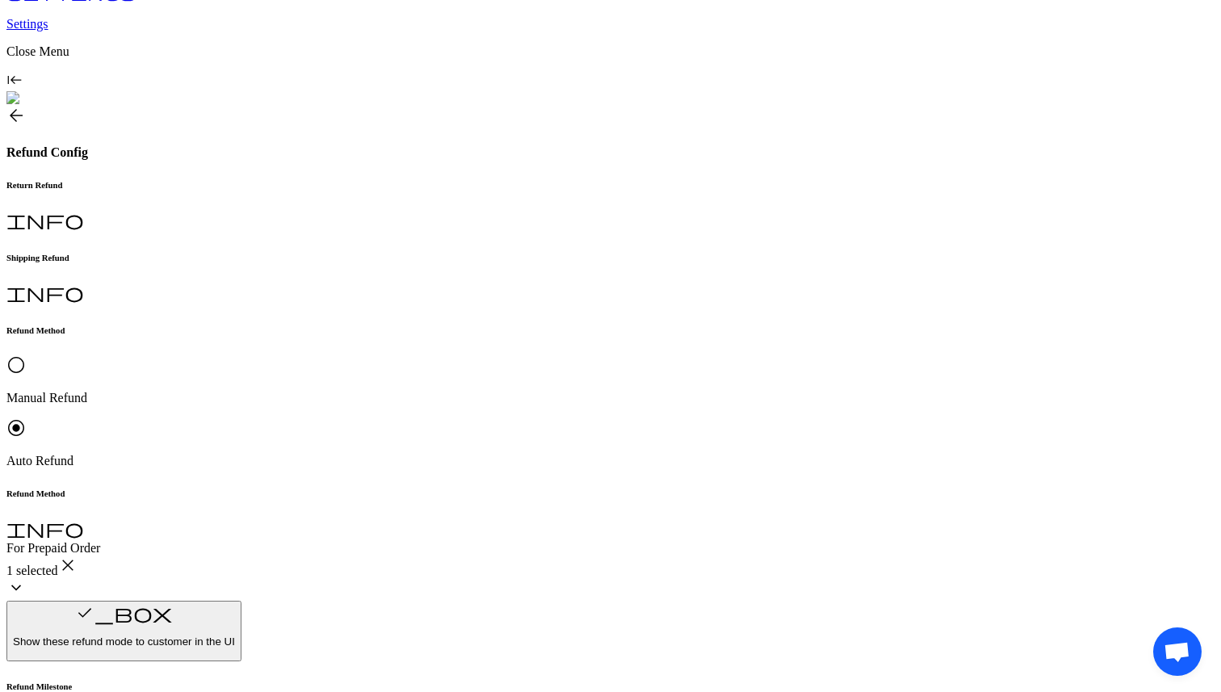
scroll to position [191, 0]
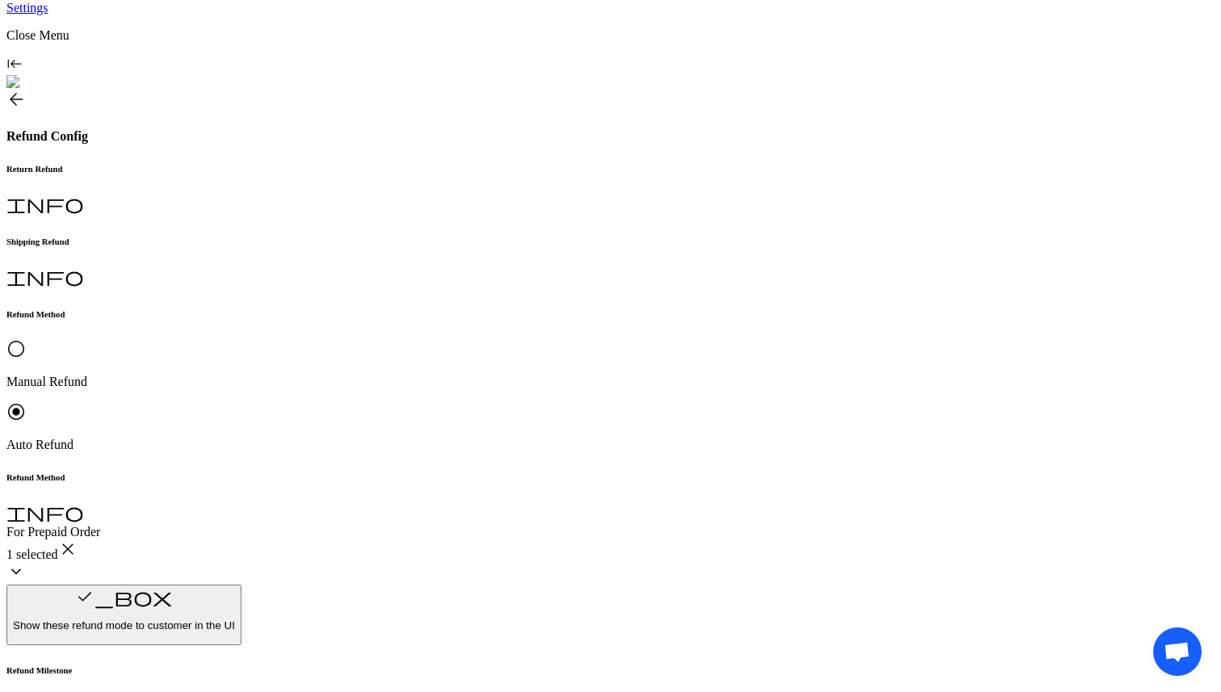
click at [354, 480] on p "Brand Preferred" at bounding box center [357, 472] width 182 height 15
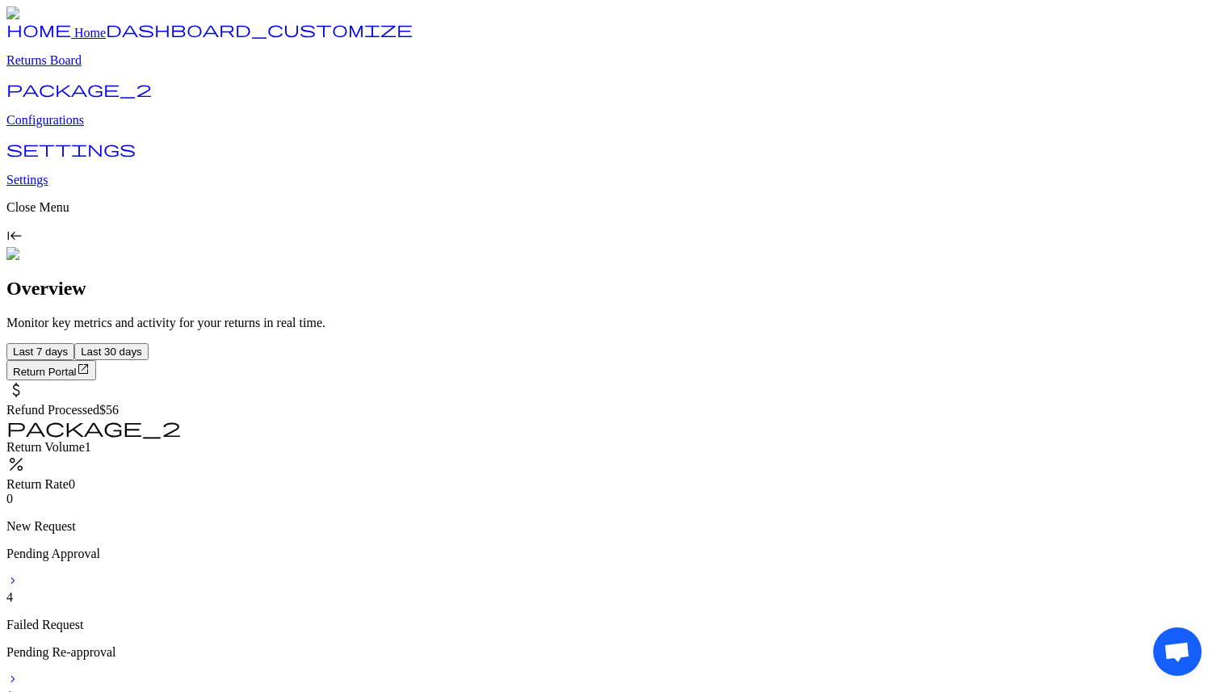
click at [86, 128] on p "Configurations" at bounding box center [610, 120] width 1208 height 15
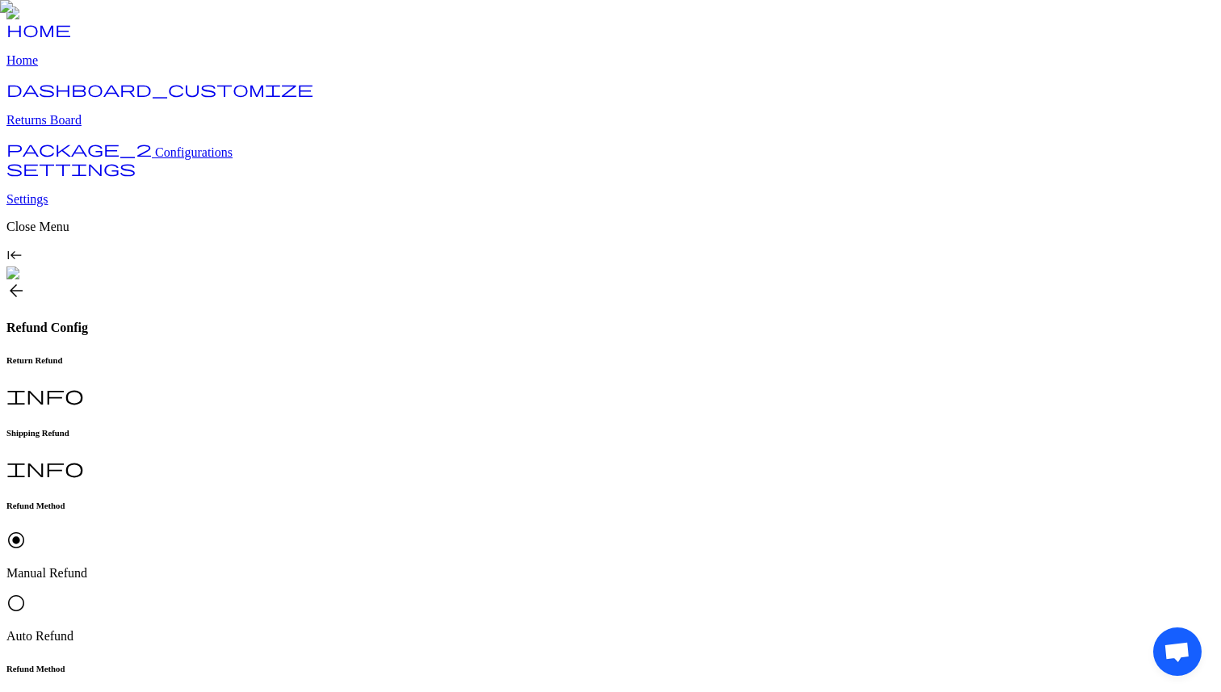
click at [26, 593] on span "radio_button_unchecked" at bounding box center [15, 602] width 19 height 19
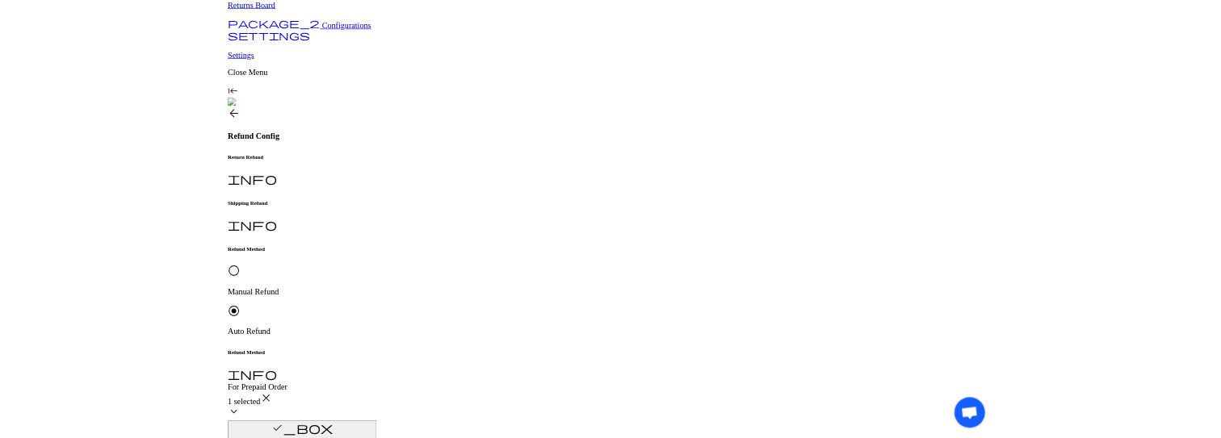
scroll to position [193, 0]
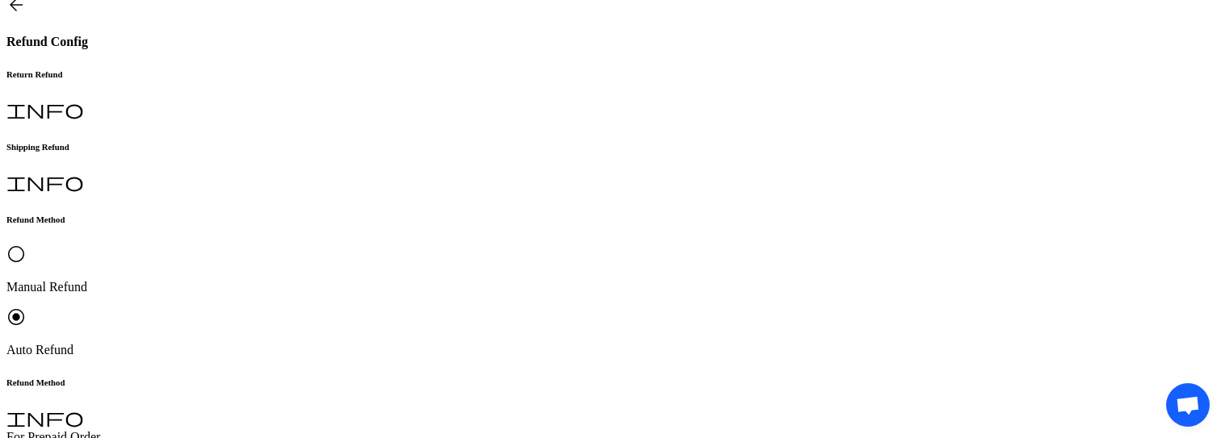
scroll to position [367, 0]
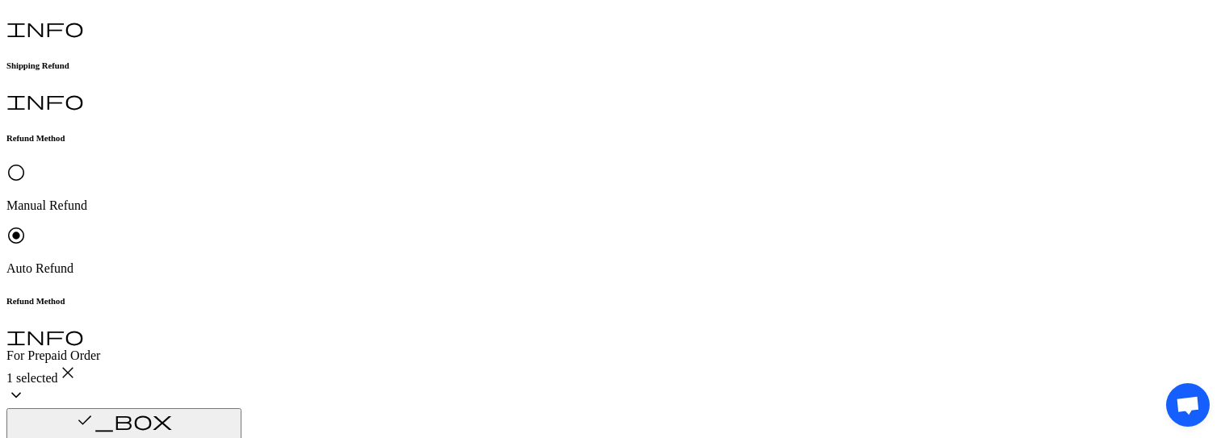
click at [374, 267] on button "Brand Preferred" at bounding box center [419, 258] width 90 height 17
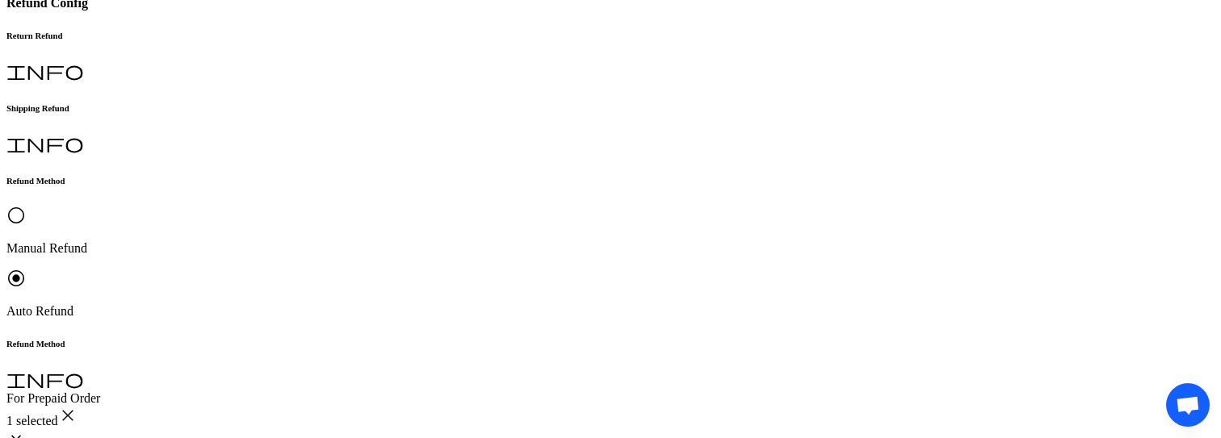
click at [528, 313] on p "Customer Preferred" at bounding box center [552, 313] width 182 height 15
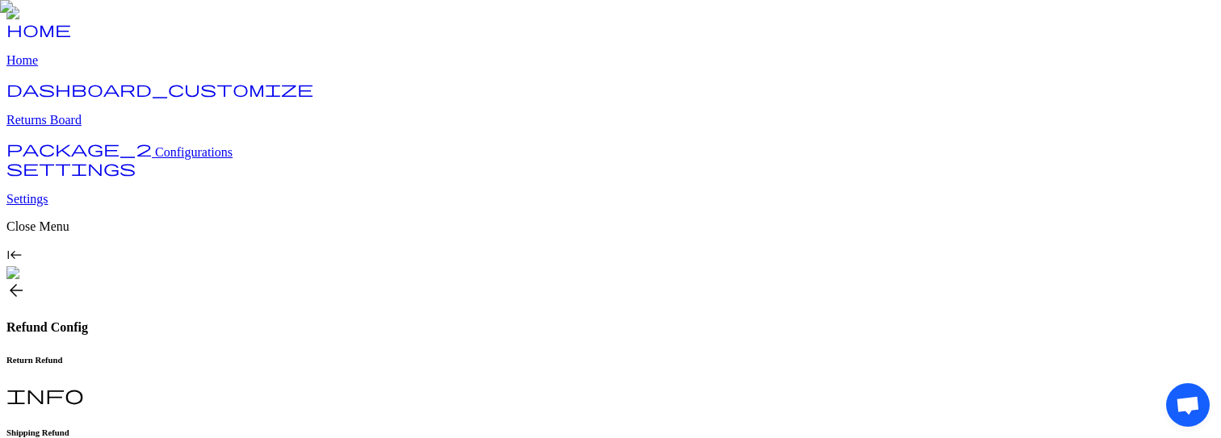
scroll to position [30, 0]
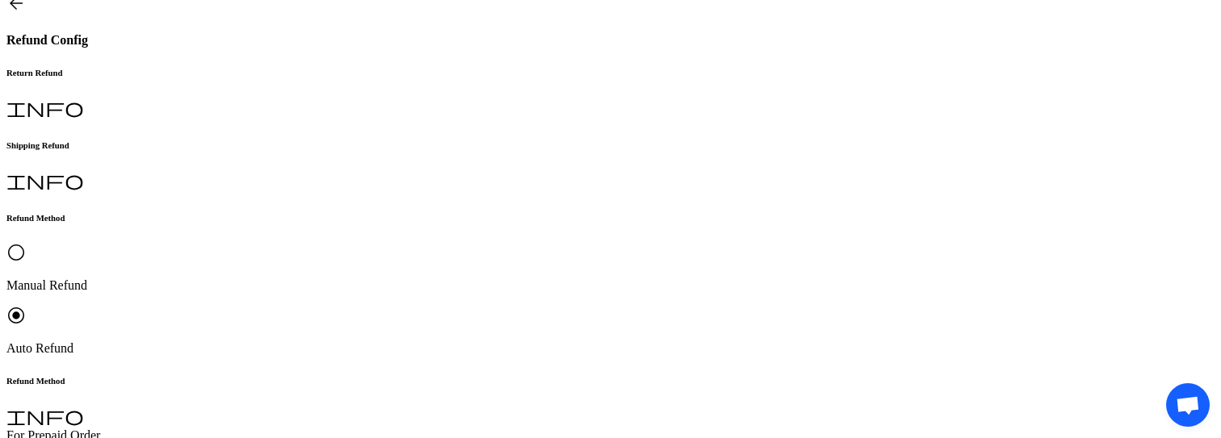
scroll to position [347, 0]
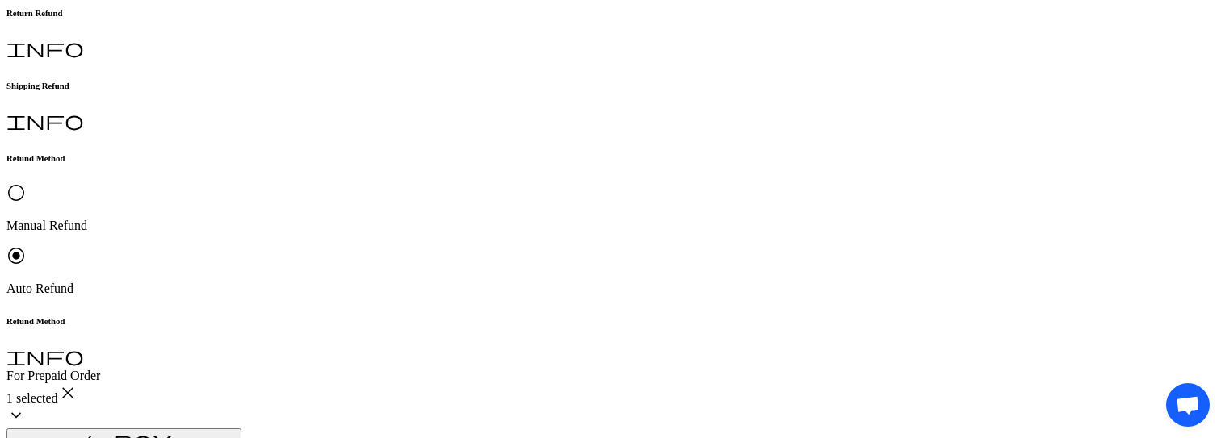
click at [352, 285] on button "Customer Preferred" at bounding box center [319, 278] width 107 height 17
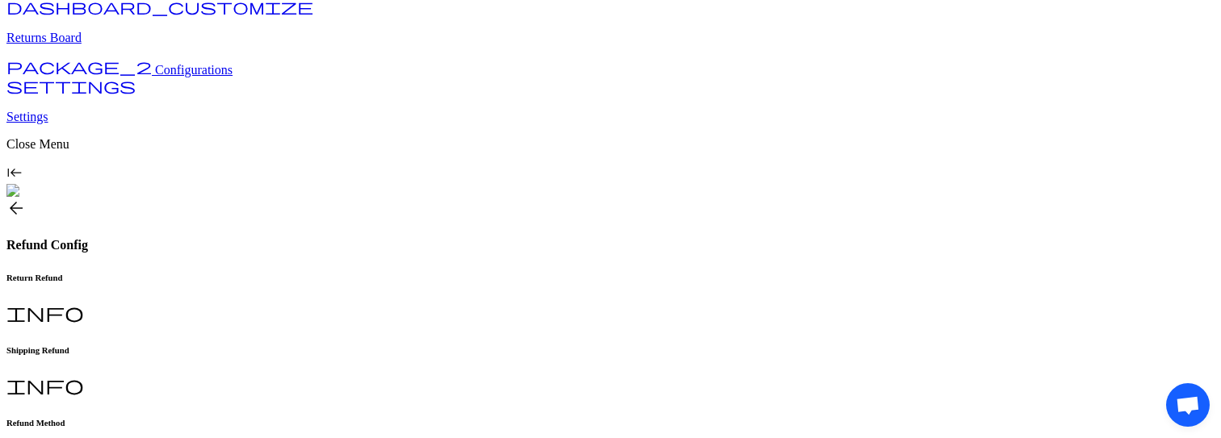
scroll to position [147, 0]
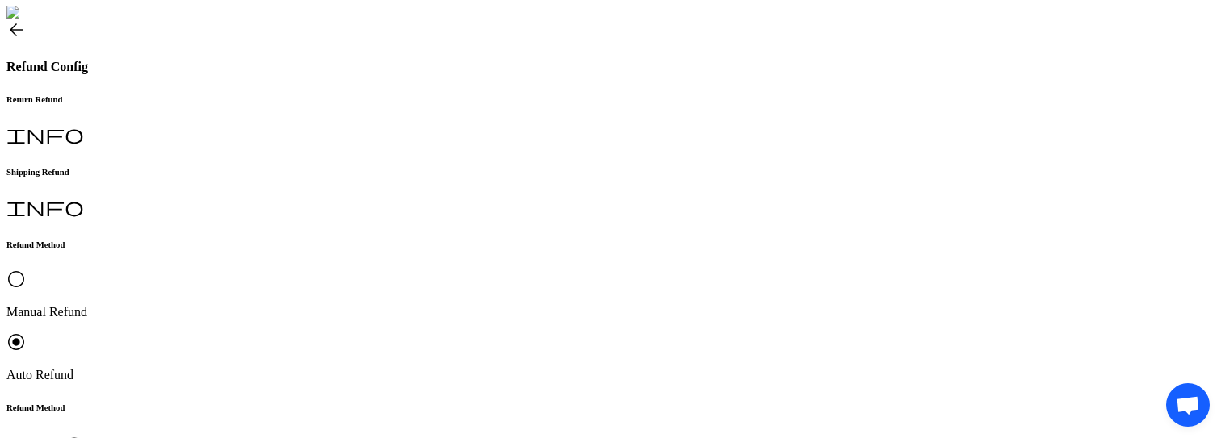
scroll to position [332, 0]
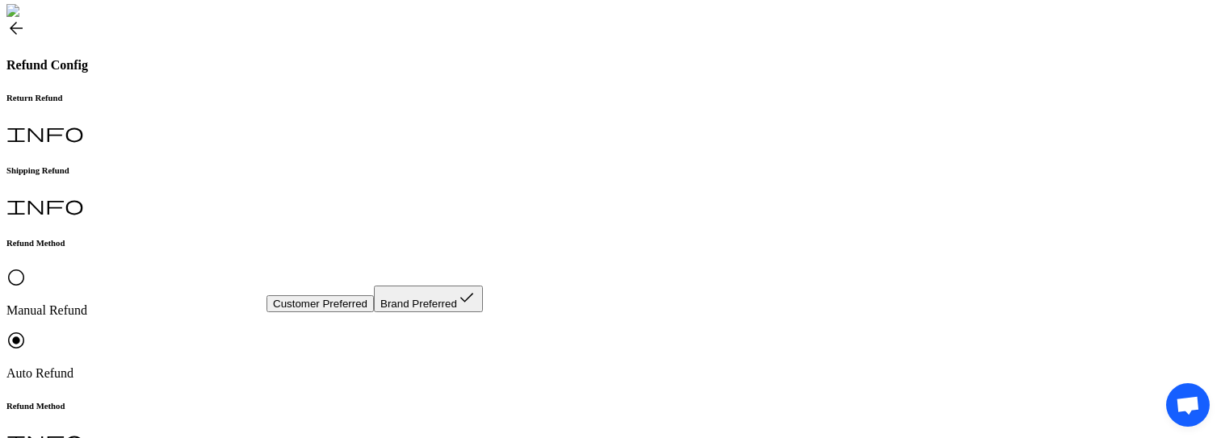
click at [374, 311] on button "Customer Preferred" at bounding box center [319, 303] width 107 height 17
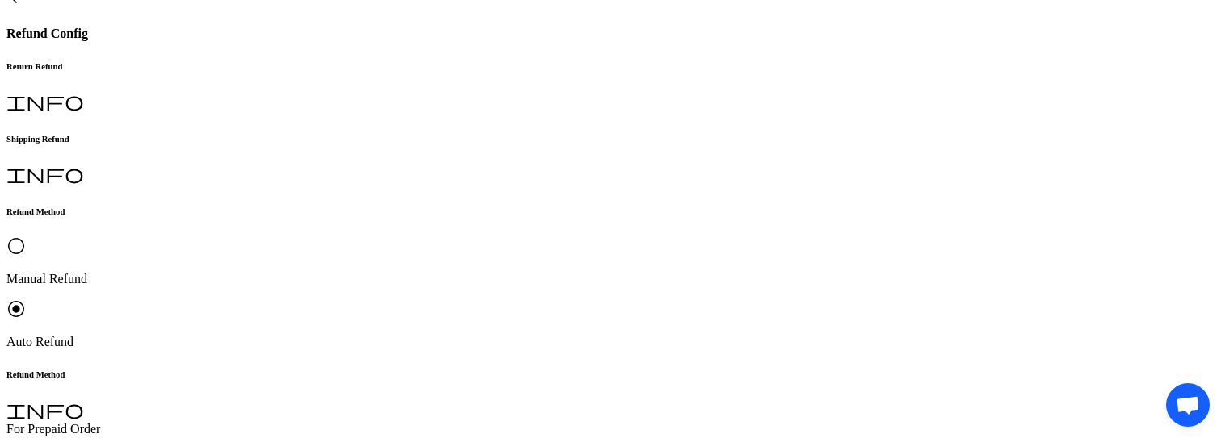
scroll to position [374, 0]
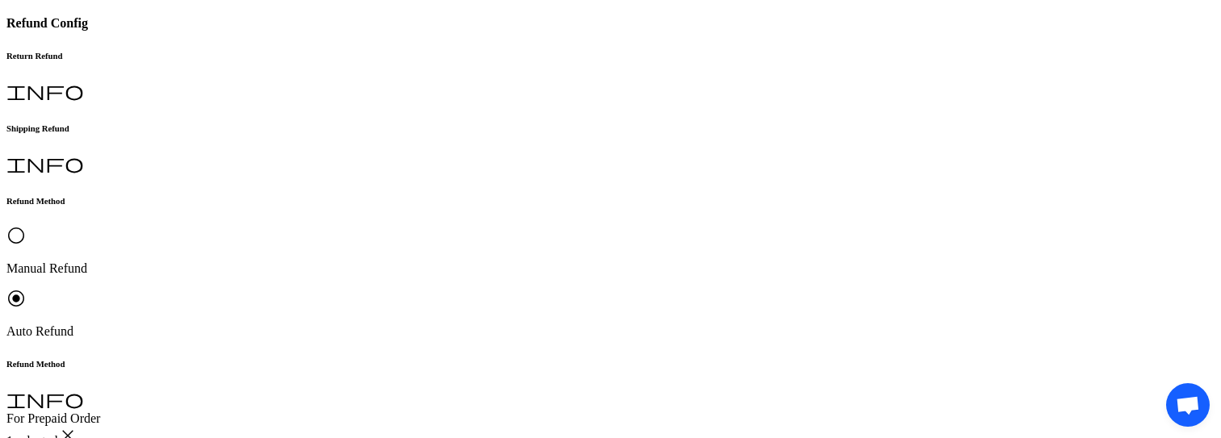
click at [393, 270] on button "Brand Preferred" at bounding box center [438, 262] width 90 height 17
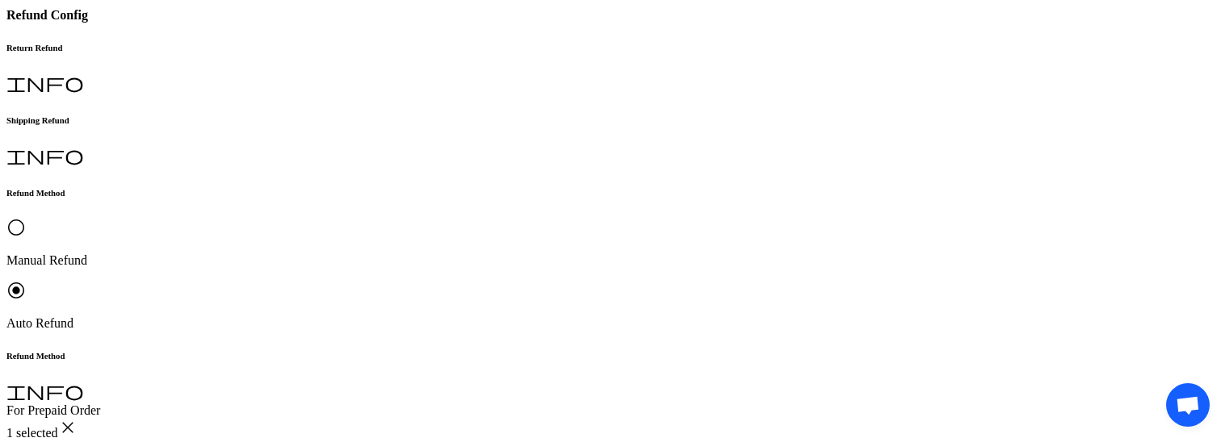
scroll to position [359, 0]
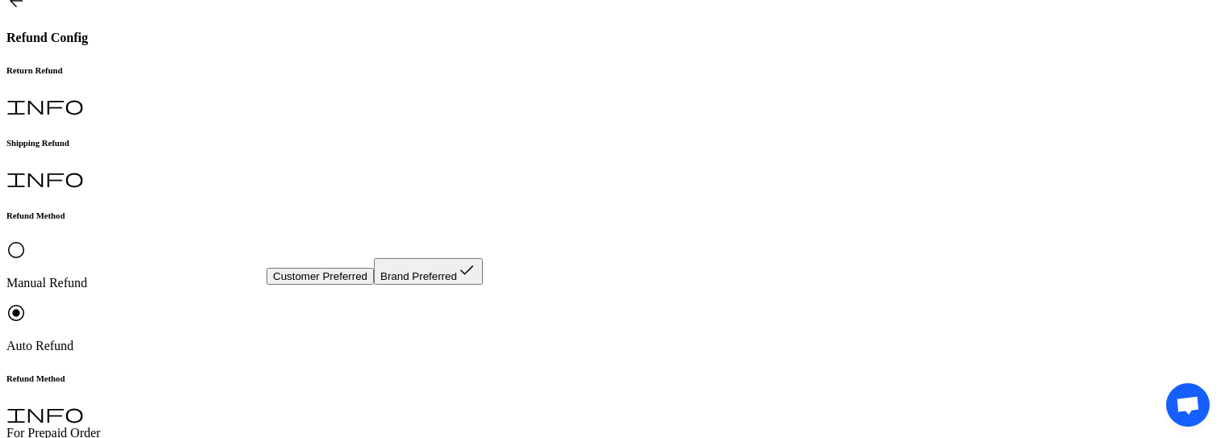
click at [374, 285] on button "Brand Preferred check" at bounding box center [428, 271] width 109 height 27
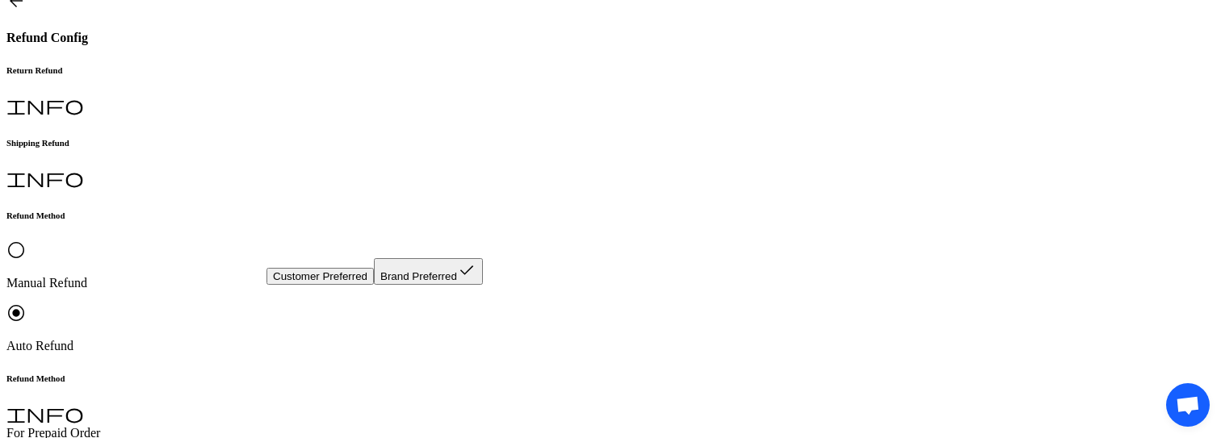
click at [368, 285] on button "Customer Preferred" at bounding box center [319, 276] width 107 height 17
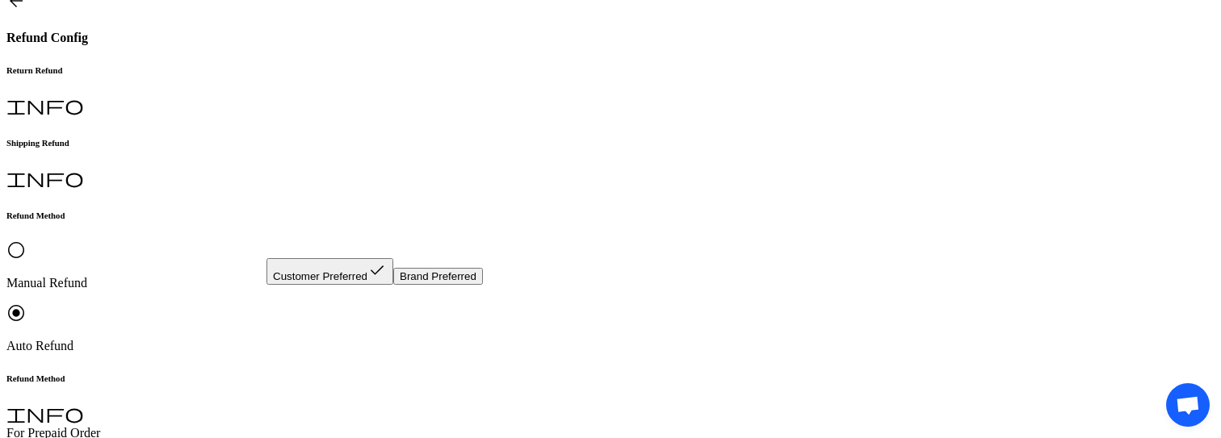
click at [393, 285] on button "Brand Preferred" at bounding box center [438, 276] width 90 height 17
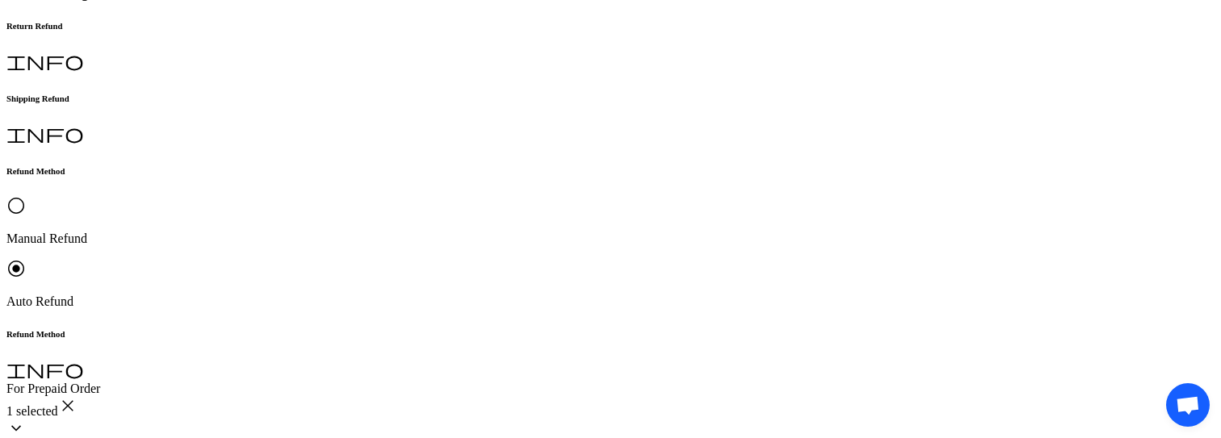
scroll to position [397, 0]
